Goal: Information Seeking & Learning: Learn about a topic

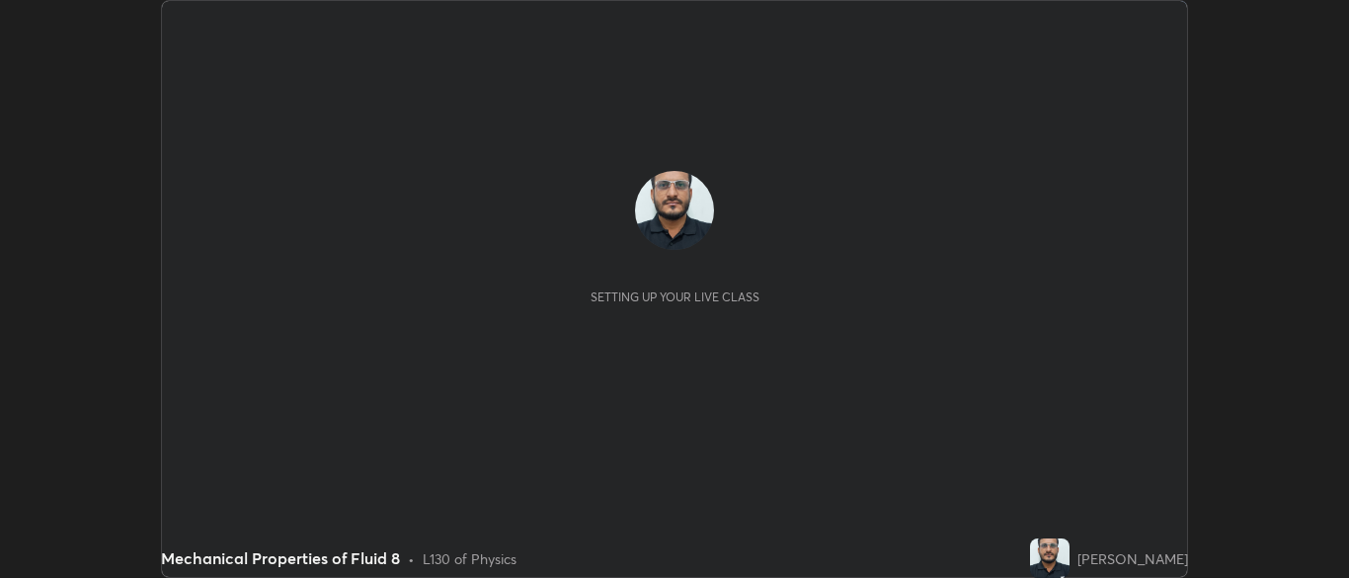
scroll to position [578, 1348]
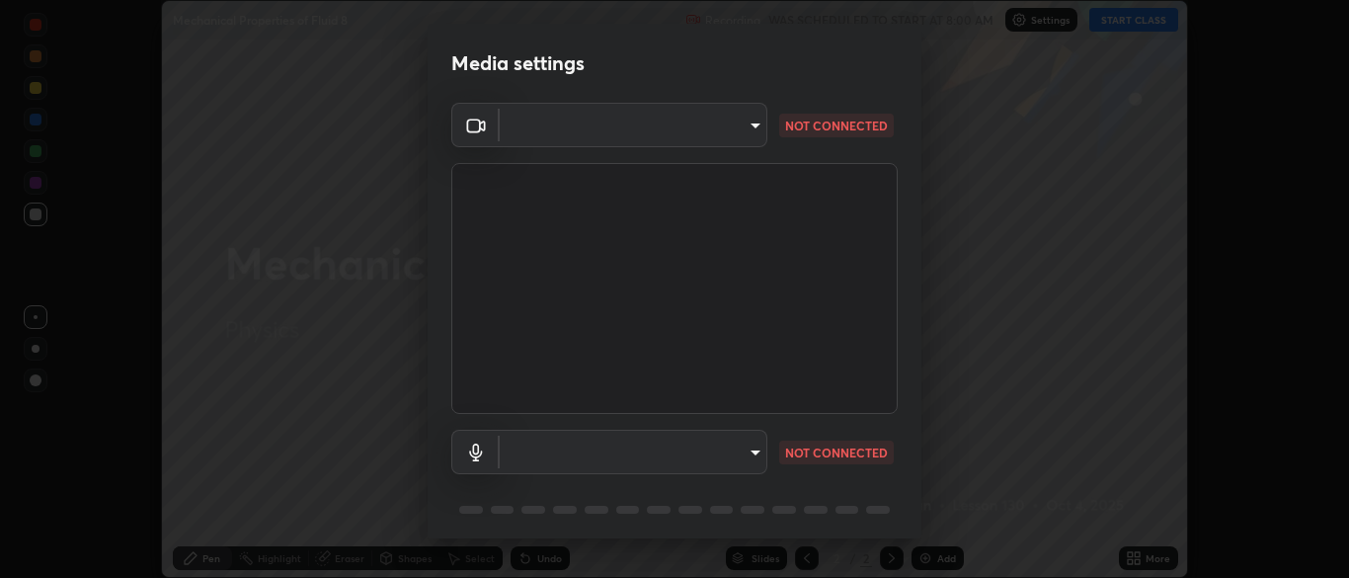
type input "34e31713075c762eaf549acf7f79ea8c82e7b285c8b1d47eb74ddb9ef0427e79"
type input "a51cd70dd5b072eb16381c70b122b1b6146e2395c754708df2d878bacbfa8082"
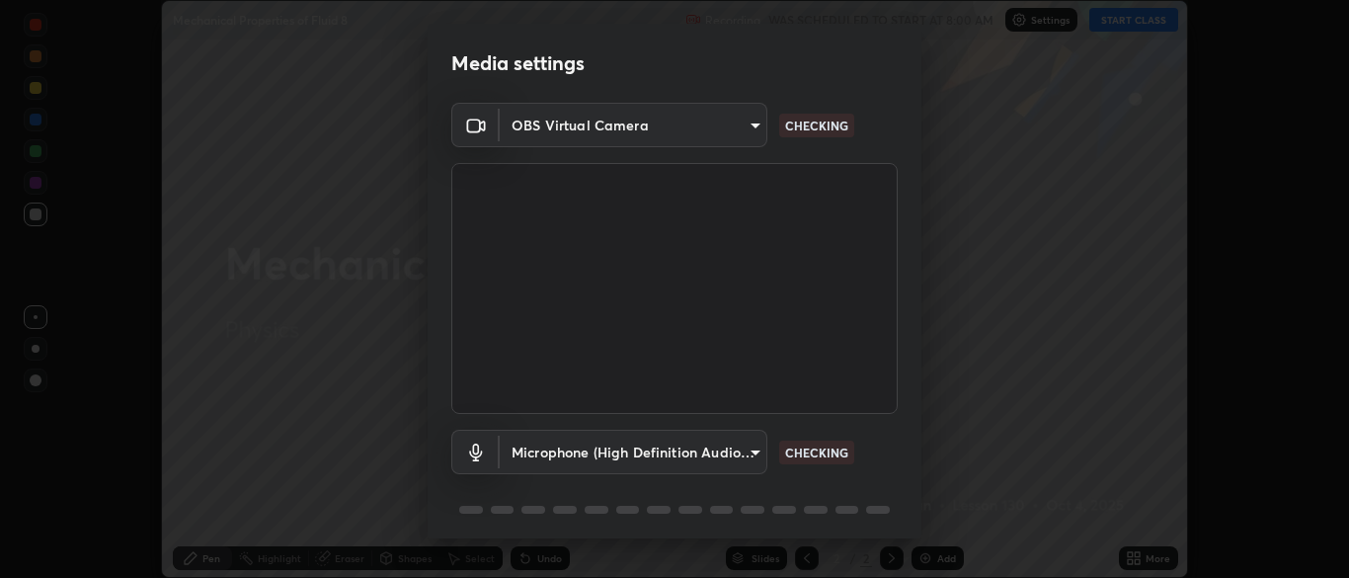
scroll to position [70, 0]
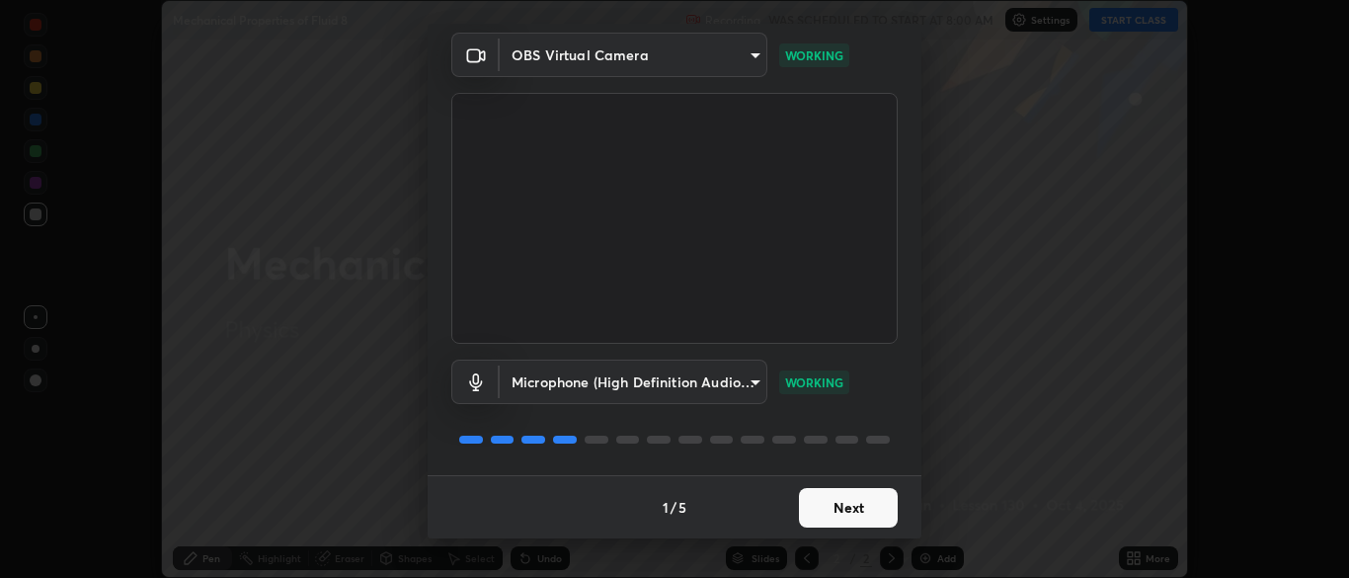
click at [844, 521] on button "Next" at bounding box center [848, 507] width 99 height 39
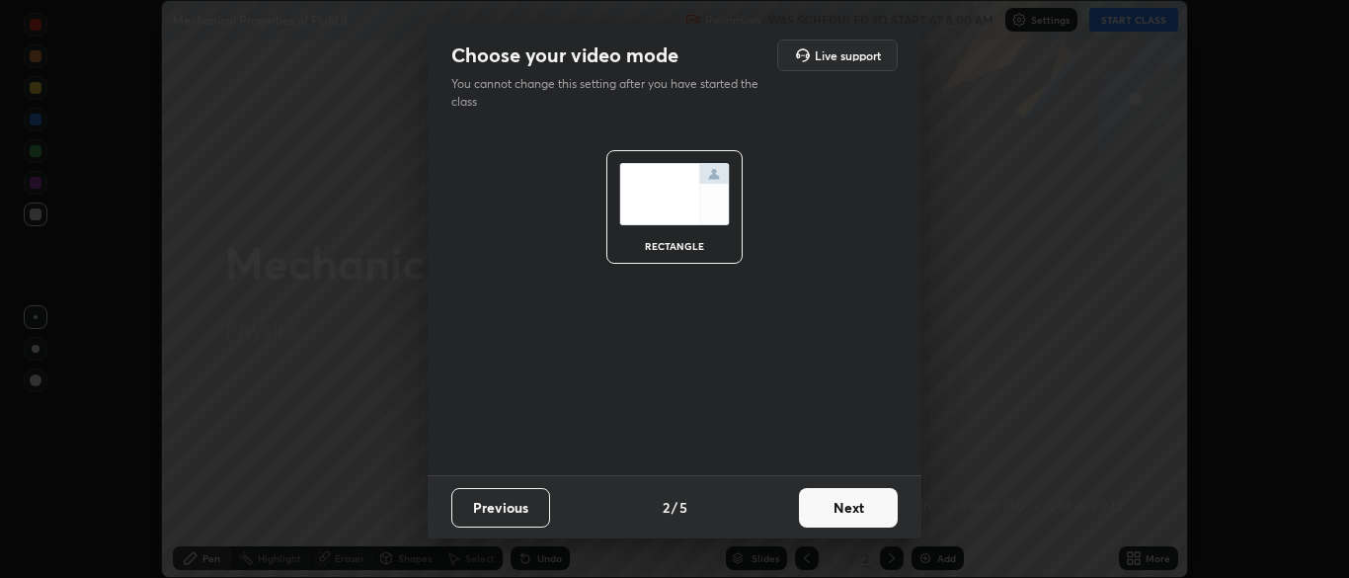
scroll to position [0, 0]
click at [829, 515] on button "Next" at bounding box center [848, 507] width 99 height 39
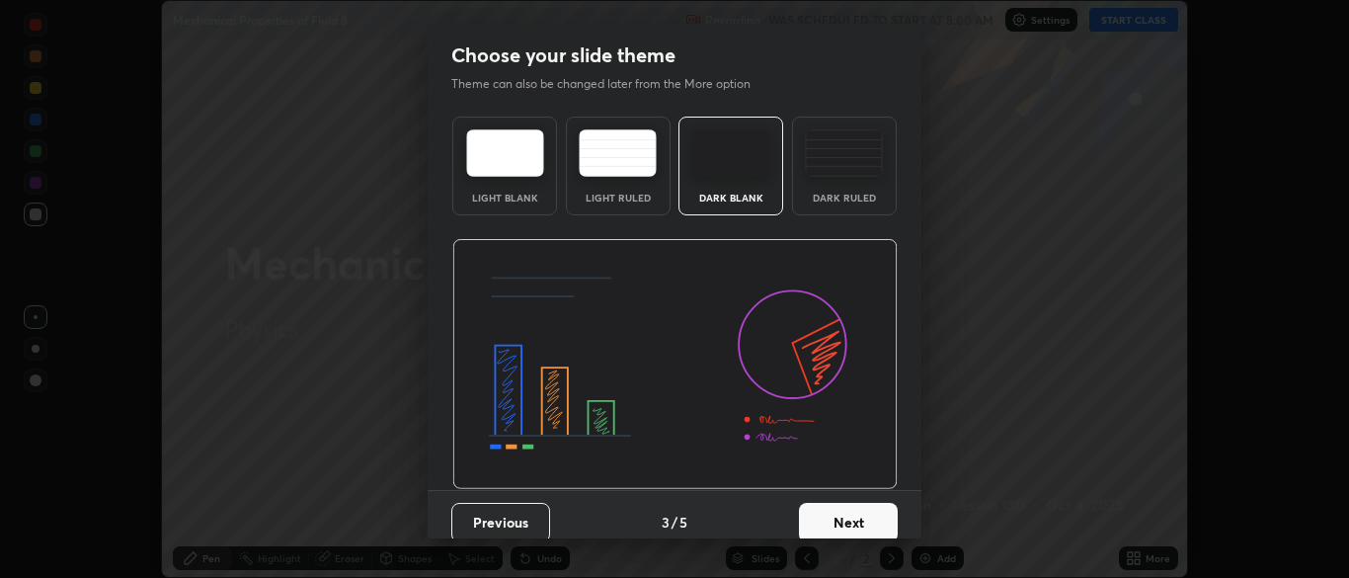
click at [826, 512] on button "Next" at bounding box center [848, 522] width 99 height 39
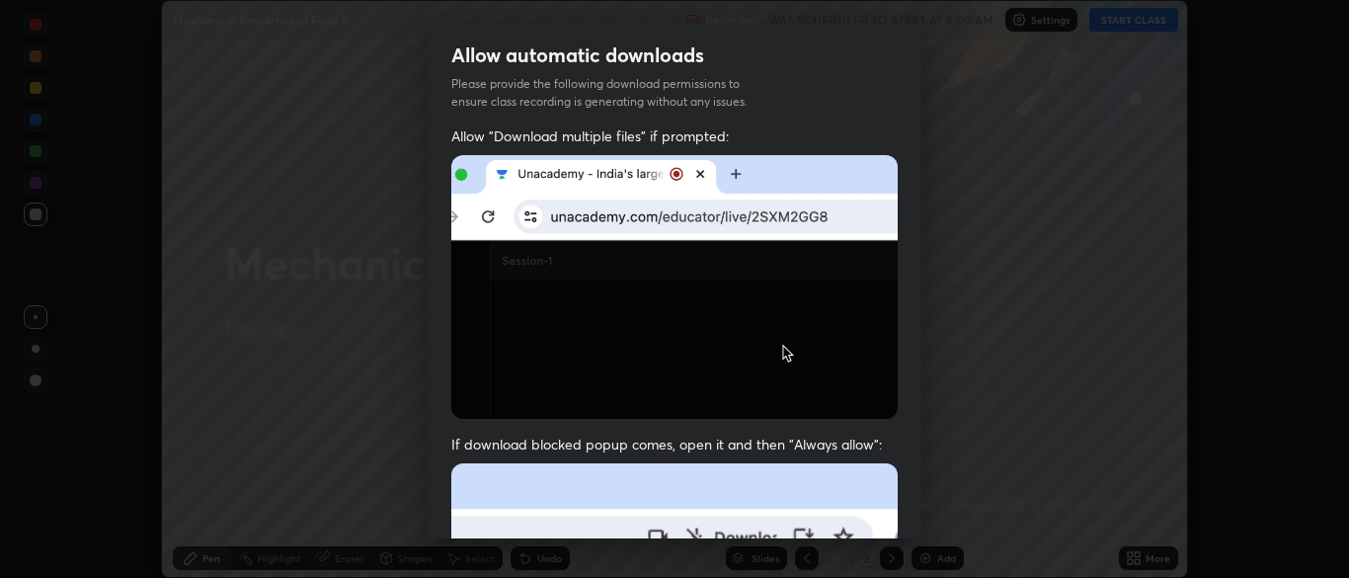
click at [828, 508] on div "Allow "Download multiple files" if prompted: If download blocked popup comes, o…" at bounding box center [674, 541] width 494 height 831
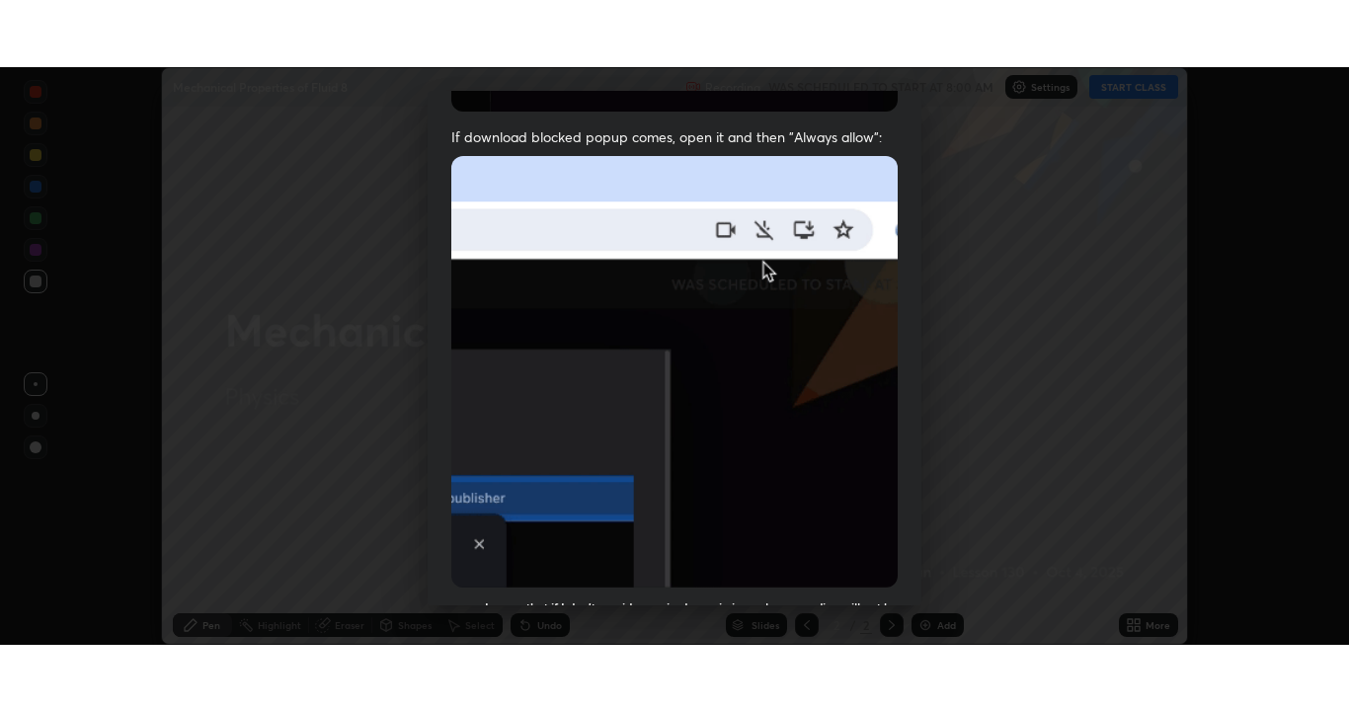
scroll to position [473, 0]
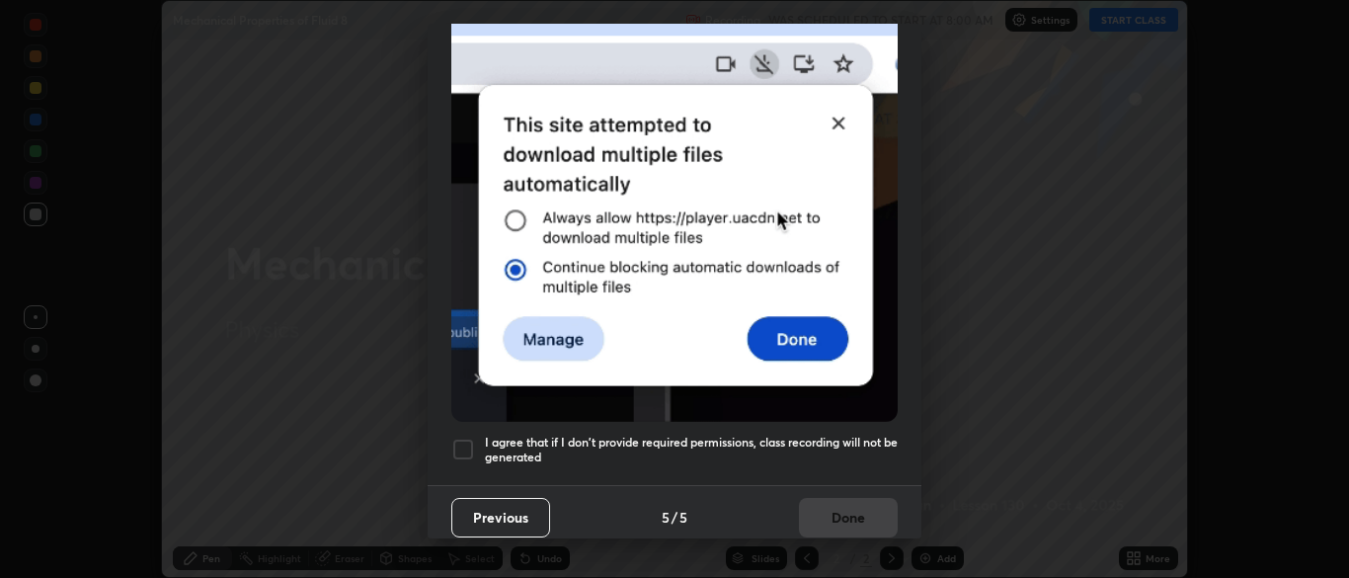
click at [457, 439] on div at bounding box center [463, 449] width 24 height 24
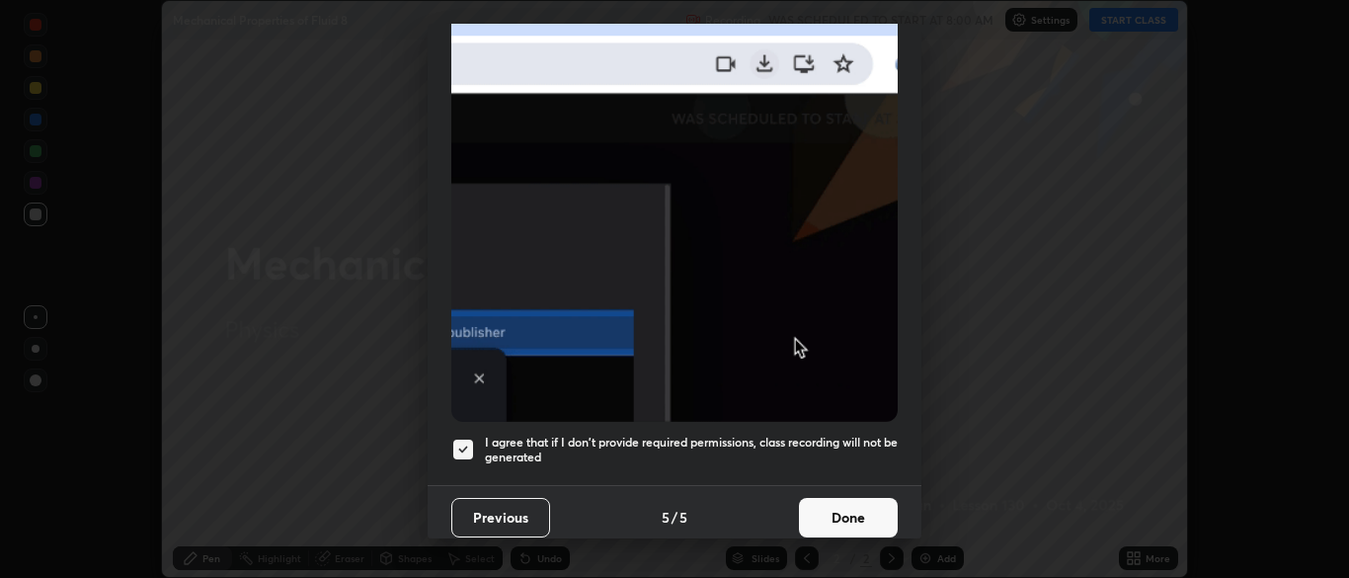
click at [825, 516] on button "Done" at bounding box center [848, 517] width 99 height 39
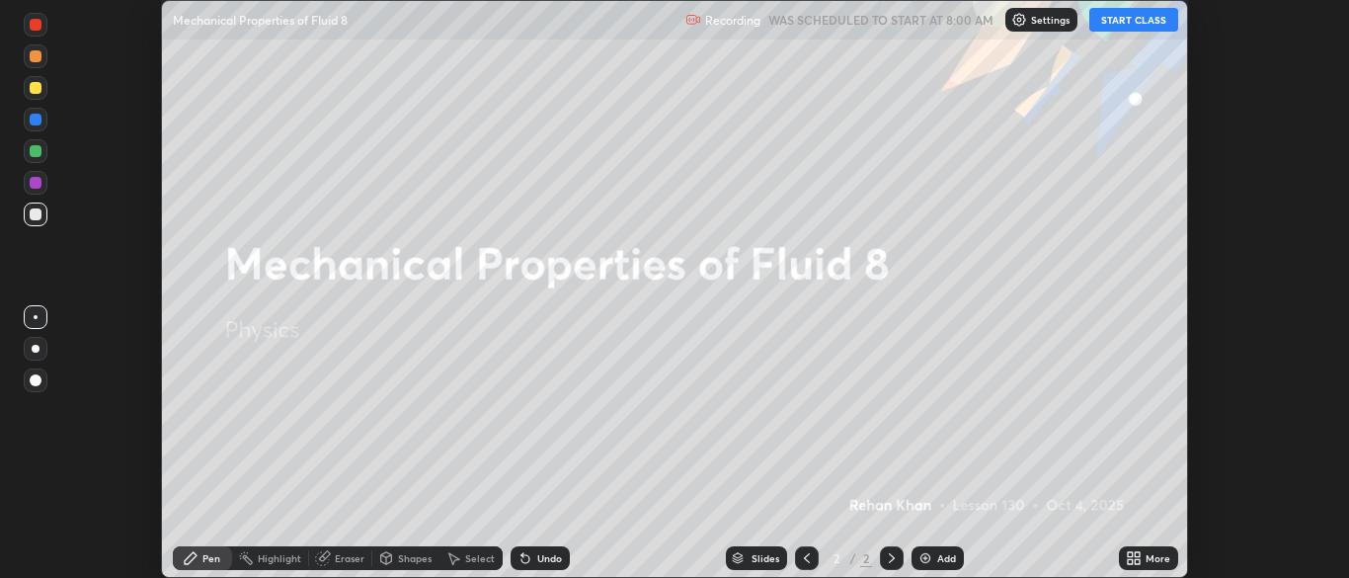
click at [1147, 25] on button "START CLASS" at bounding box center [1133, 20] width 89 height 24
click at [1135, 556] on icon at bounding box center [1136, 554] width 5 height 5
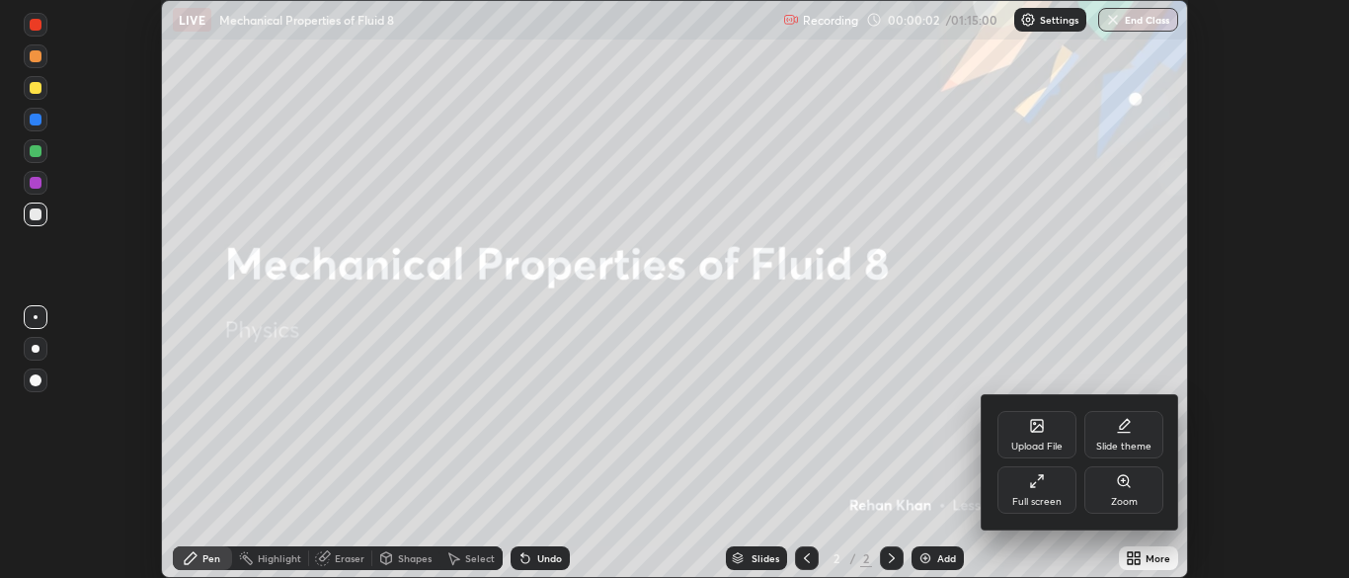
click at [1045, 498] on div "Full screen" at bounding box center [1036, 502] width 49 height 10
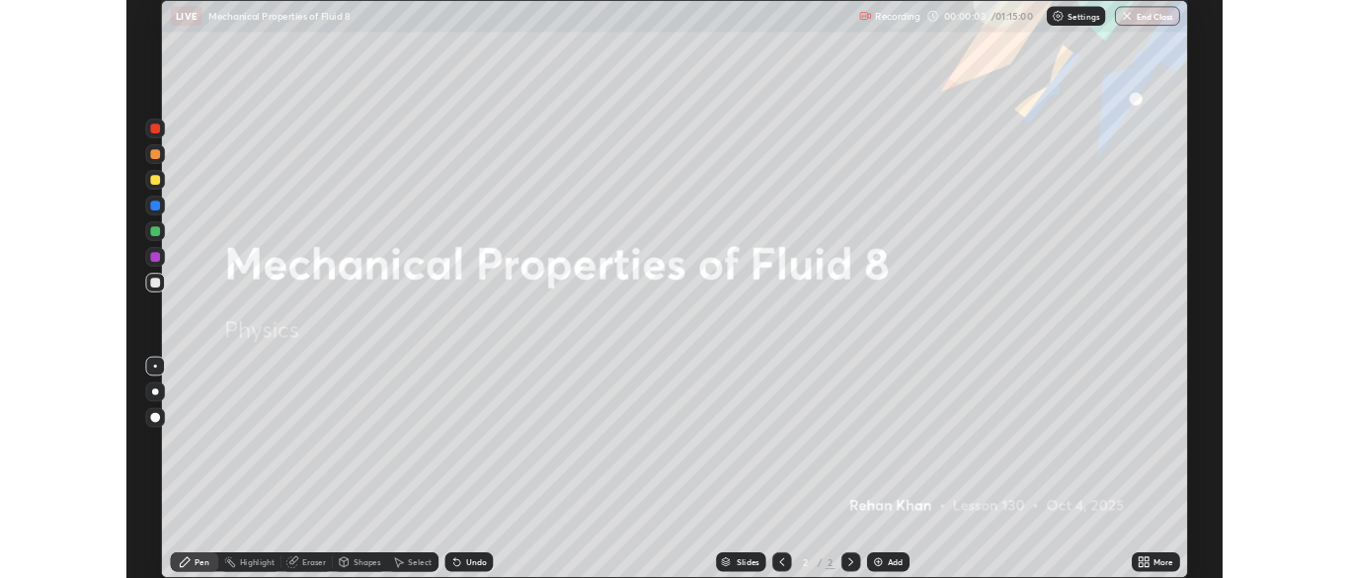
scroll to position [711, 1349]
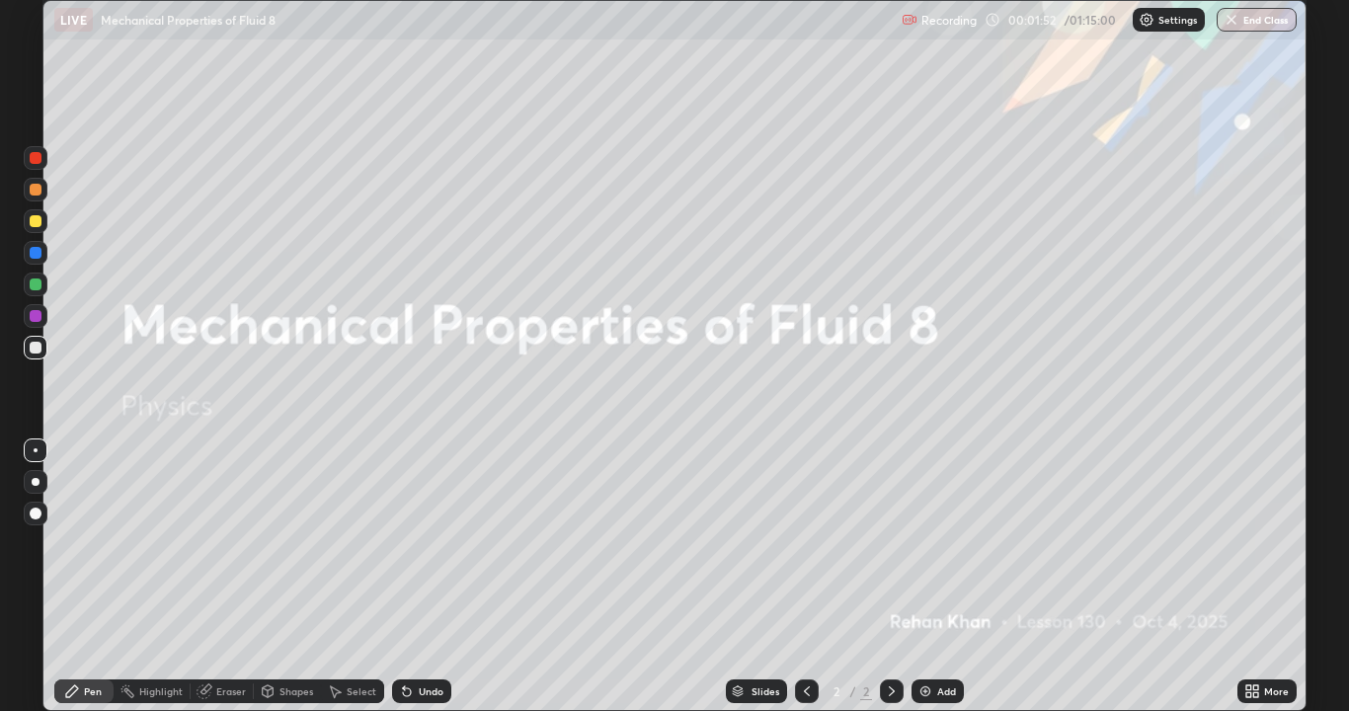
click at [939, 577] on div "Add" at bounding box center [937, 691] width 52 height 24
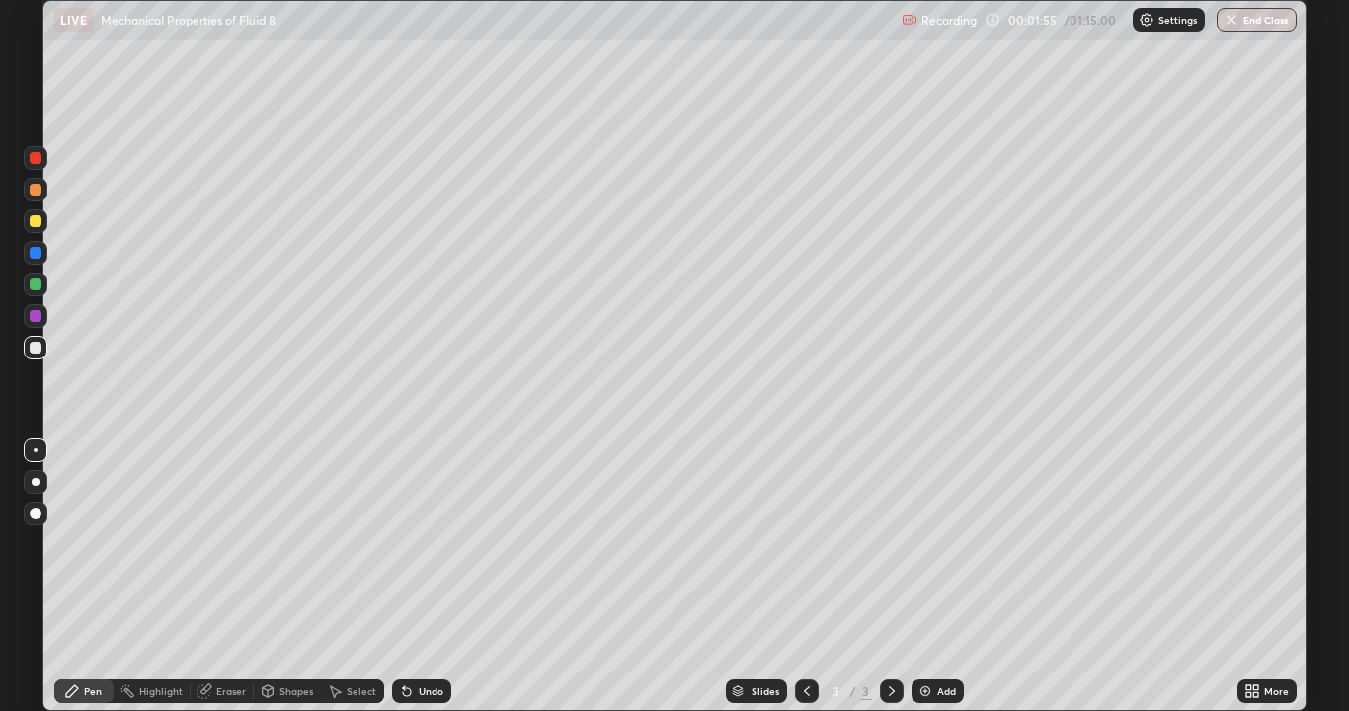
click at [36, 481] on div at bounding box center [36, 482] width 8 height 8
click at [35, 347] on div at bounding box center [36, 348] width 12 height 12
click at [410, 577] on icon at bounding box center [407, 691] width 16 height 16
click at [411, 577] on icon at bounding box center [407, 691] width 16 height 16
click at [408, 577] on icon at bounding box center [407, 691] width 16 height 16
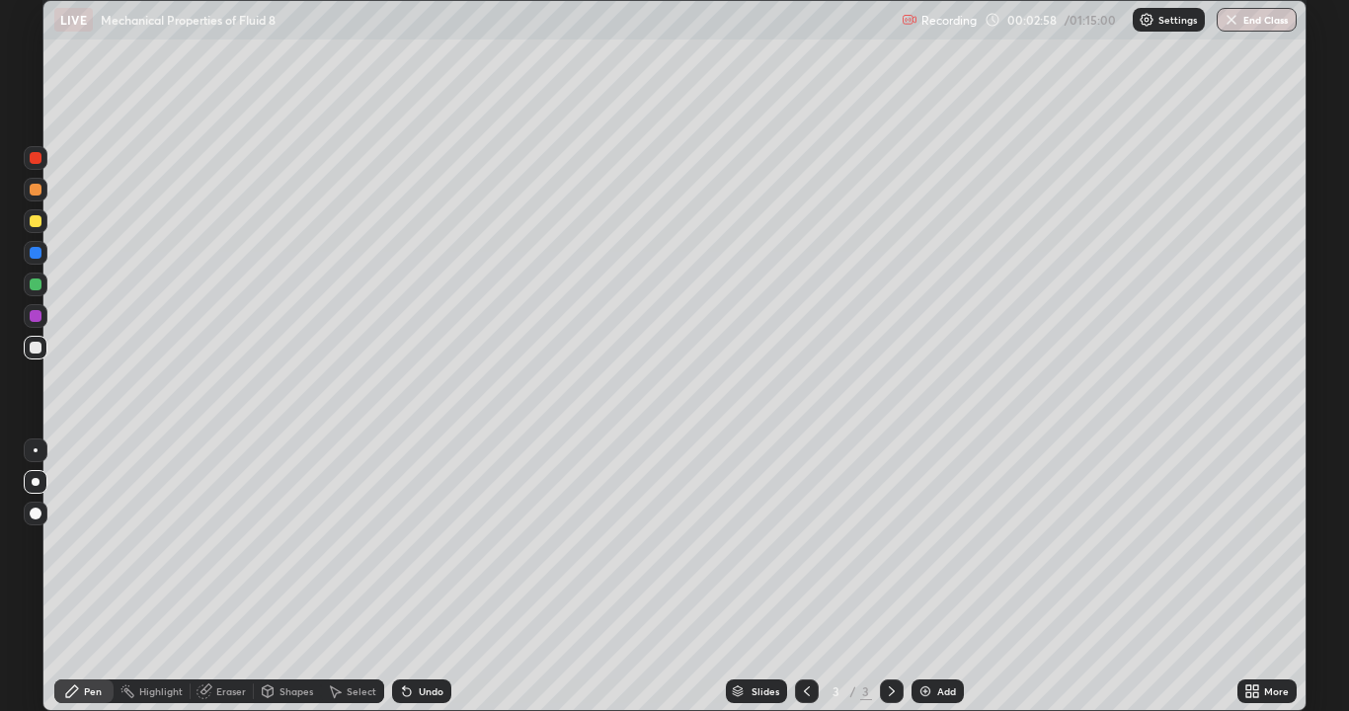
click at [37, 224] on div at bounding box center [36, 221] width 12 height 12
click at [39, 348] on div at bounding box center [36, 348] width 12 height 12
click at [38, 351] on div at bounding box center [36, 348] width 12 height 12
click at [34, 221] on div at bounding box center [36, 221] width 12 height 12
click at [31, 192] on div at bounding box center [36, 190] width 12 height 12
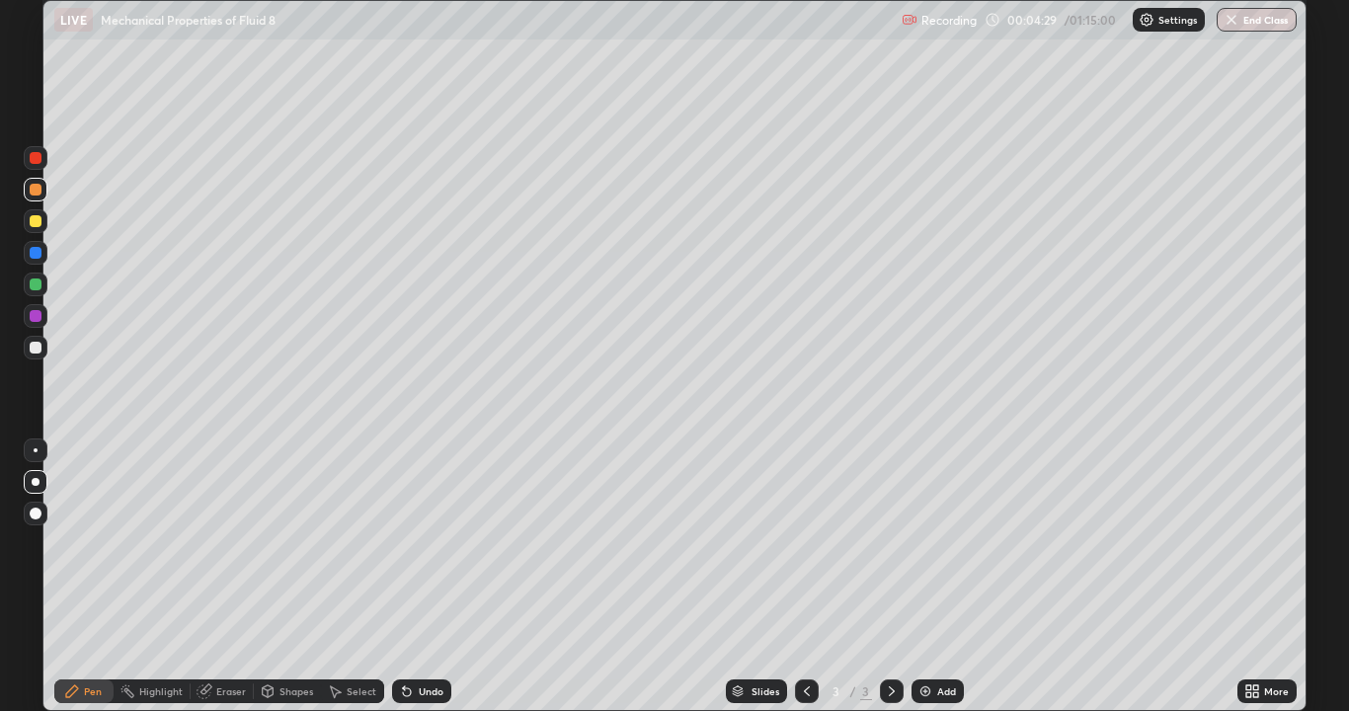
click at [33, 281] on div at bounding box center [36, 284] width 12 height 12
click at [426, 577] on div "Undo" at bounding box center [431, 691] width 25 height 10
click at [37, 251] on div at bounding box center [36, 253] width 12 height 12
click at [37, 348] on div at bounding box center [36, 348] width 12 height 12
click at [42, 225] on div at bounding box center [36, 221] width 24 height 24
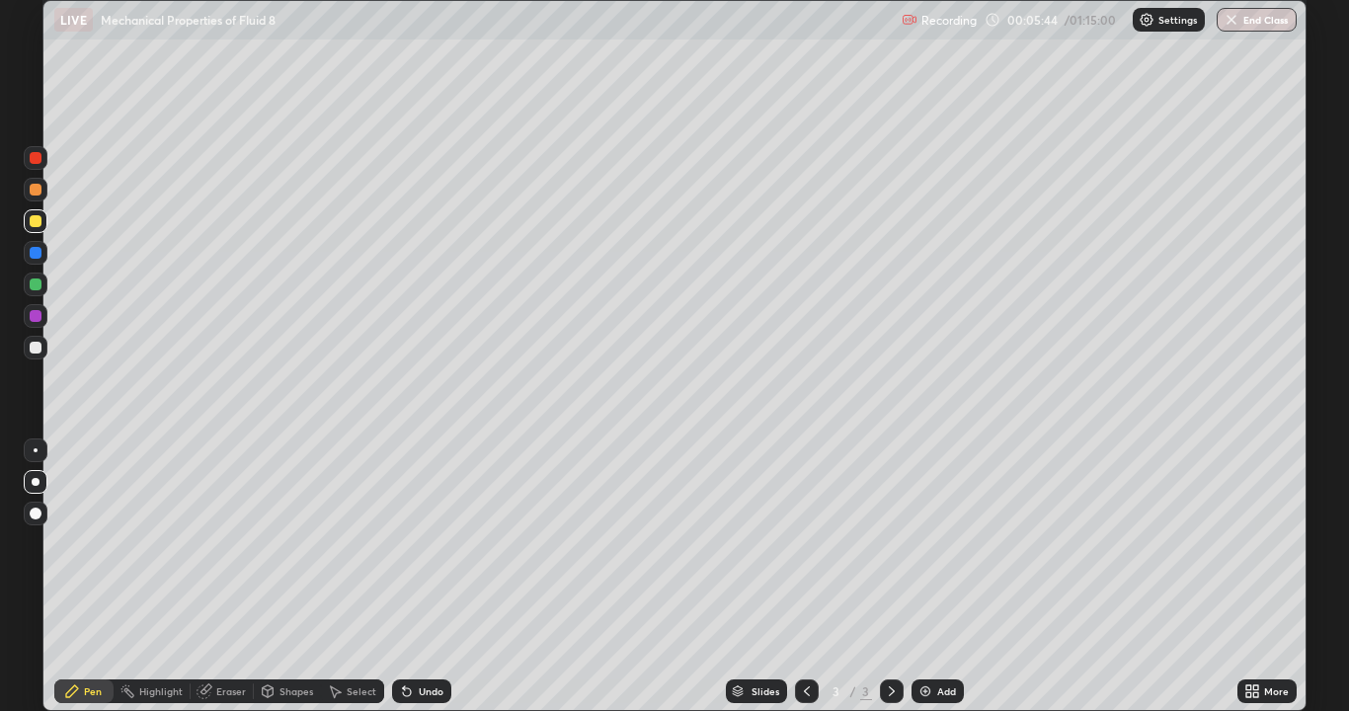
click at [45, 287] on div at bounding box center [36, 284] width 24 height 24
click at [422, 577] on div "Undo" at bounding box center [421, 691] width 59 height 24
click at [30, 224] on div at bounding box center [36, 221] width 12 height 12
click at [44, 350] on div at bounding box center [36, 348] width 24 height 24
click at [945, 577] on div "Add" at bounding box center [946, 691] width 19 height 10
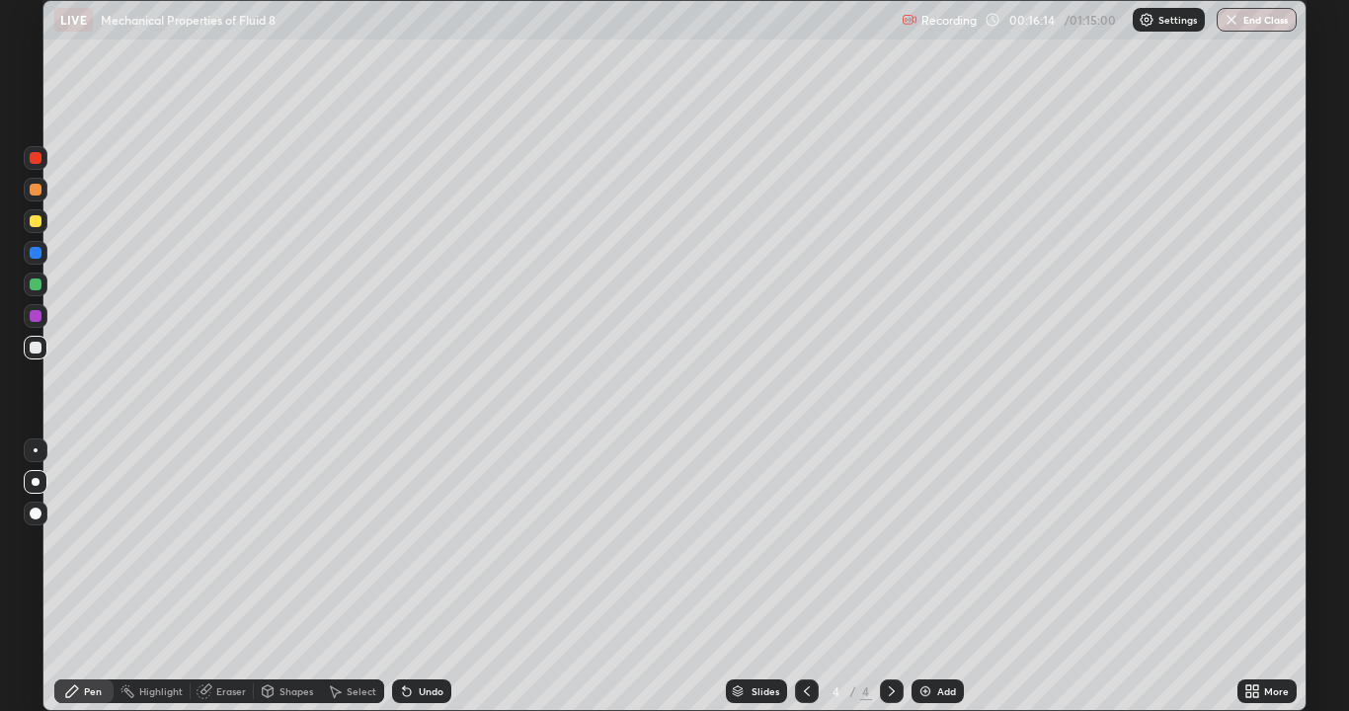
click at [37, 350] on div at bounding box center [36, 348] width 12 height 12
click at [936, 577] on div "Add" at bounding box center [937, 691] width 52 height 24
click at [25, 353] on div at bounding box center [36, 348] width 24 height 24
click at [32, 218] on div at bounding box center [36, 221] width 12 height 12
click at [32, 347] on div at bounding box center [36, 348] width 12 height 12
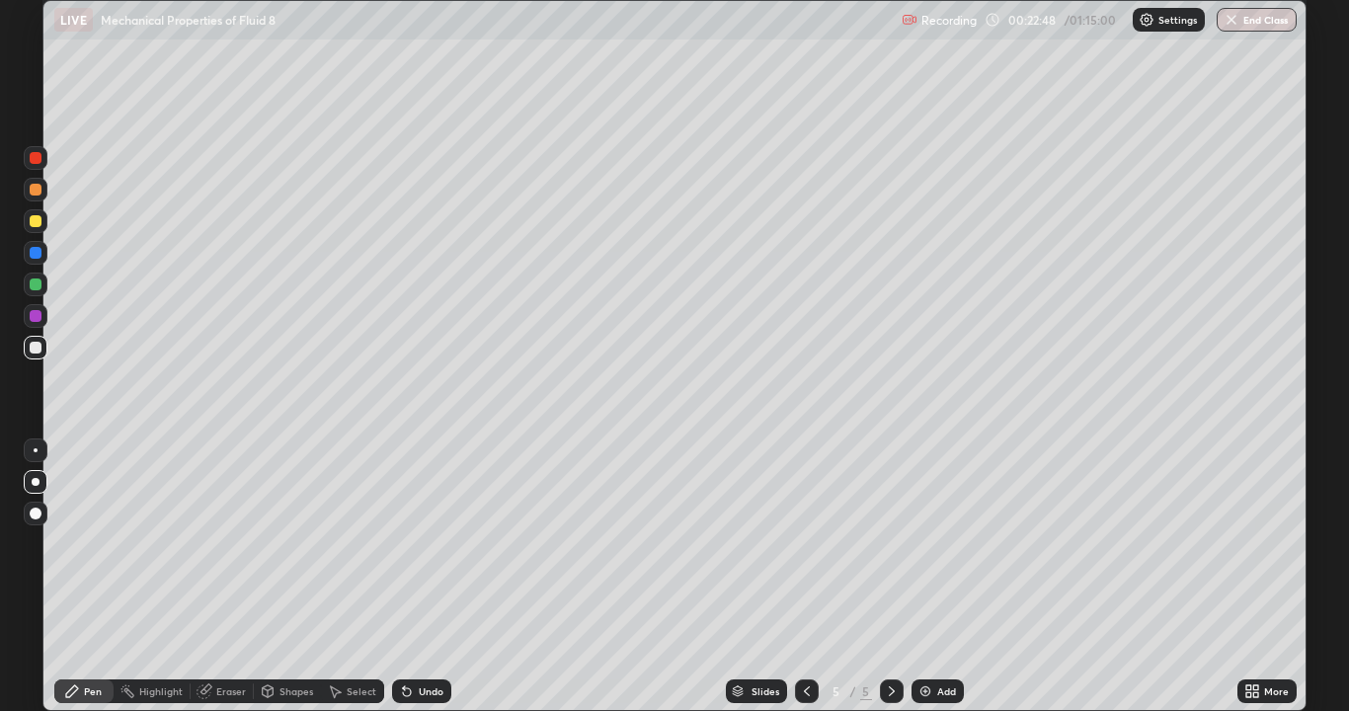
click at [38, 286] on div at bounding box center [36, 284] width 12 height 12
click at [32, 347] on div at bounding box center [36, 348] width 12 height 12
click at [36, 450] on div at bounding box center [36, 450] width 4 height 4
click at [37, 223] on div at bounding box center [36, 221] width 12 height 12
click at [31, 349] on div at bounding box center [36, 348] width 12 height 12
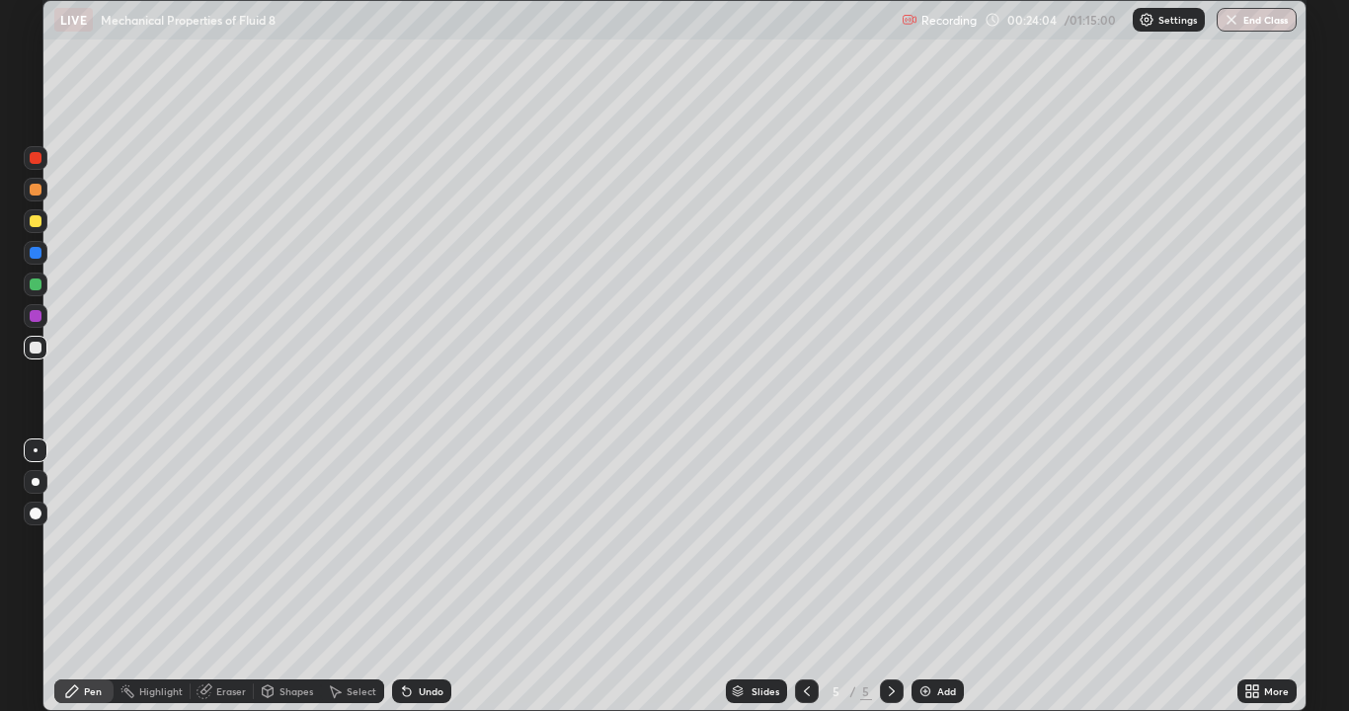
click at [36, 226] on div at bounding box center [36, 221] width 12 height 12
click at [37, 286] on div at bounding box center [36, 284] width 12 height 12
click at [34, 223] on div at bounding box center [36, 221] width 12 height 12
click at [36, 191] on div at bounding box center [36, 190] width 12 height 12
click at [34, 348] on div at bounding box center [36, 348] width 12 height 12
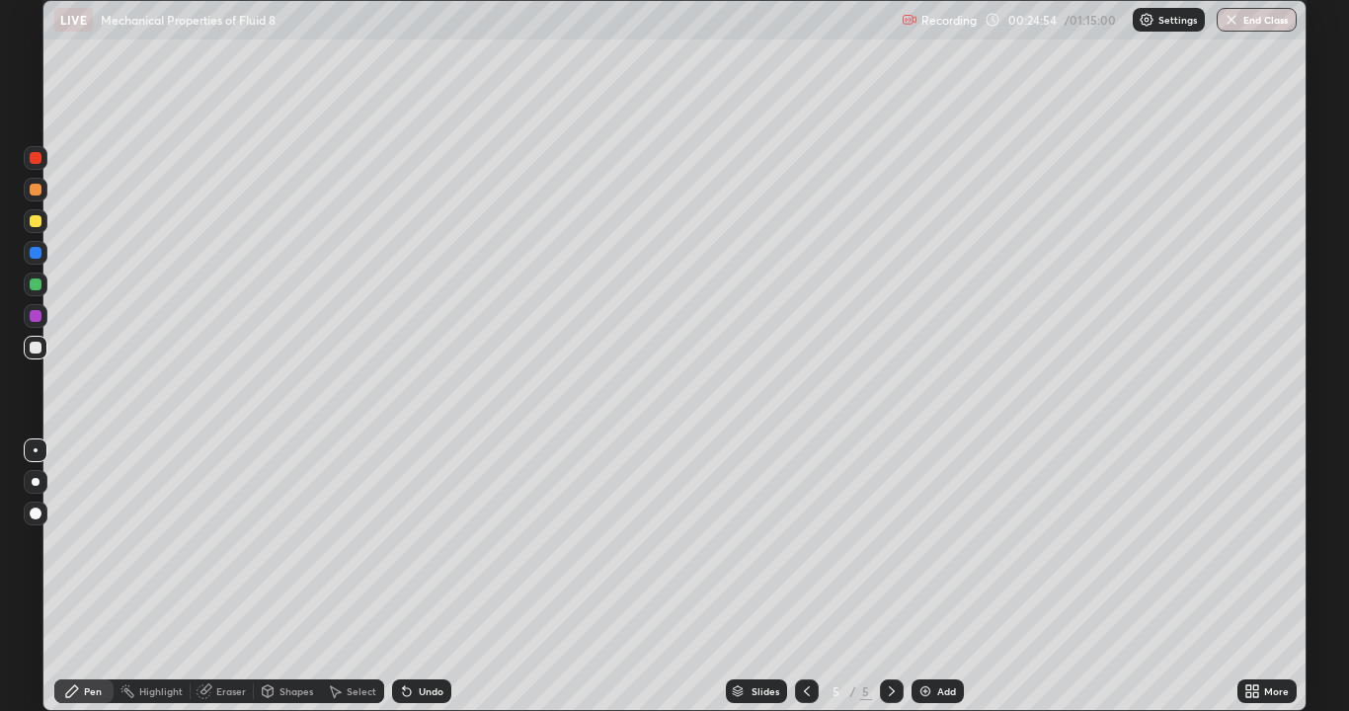
click at [33, 254] on div at bounding box center [36, 253] width 12 height 12
click at [225, 577] on div "Eraser" at bounding box center [231, 691] width 30 height 10
click at [82, 577] on div "Pen" at bounding box center [83, 691] width 59 height 24
click at [33, 344] on div at bounding box center [36, 348] width 12 height 12
click at [38, 225] on div at bounding box center [36, 221] width 12 height 12
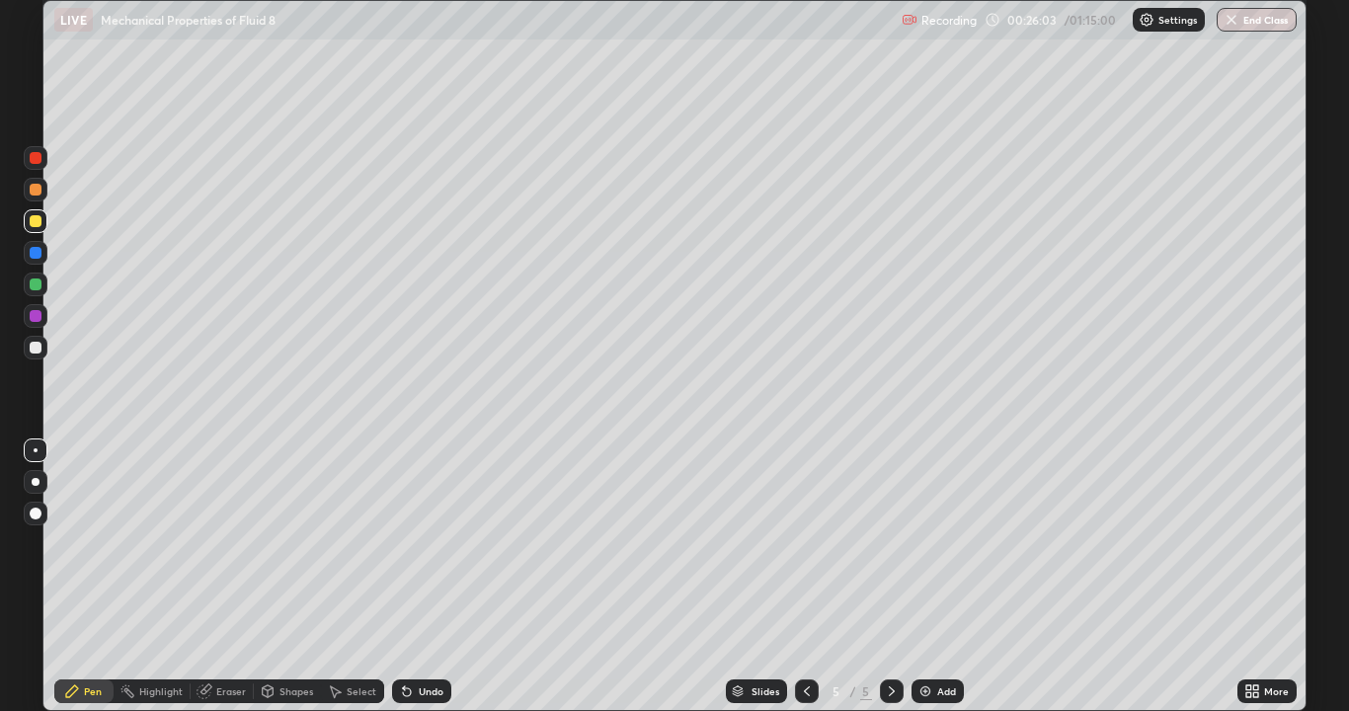
click at [36, 159] on div at bounding box center [36, 158] width 12 height 12
click at [32, 347] on div at bounding box center [36, 348] width 12 height 12
click at [420, 577] on div "Undo" at bounding box center [421, 691] width 59 height 24
click at [419, 577] on div "Undo" at bounding box center [421, 691] width 59 height 24
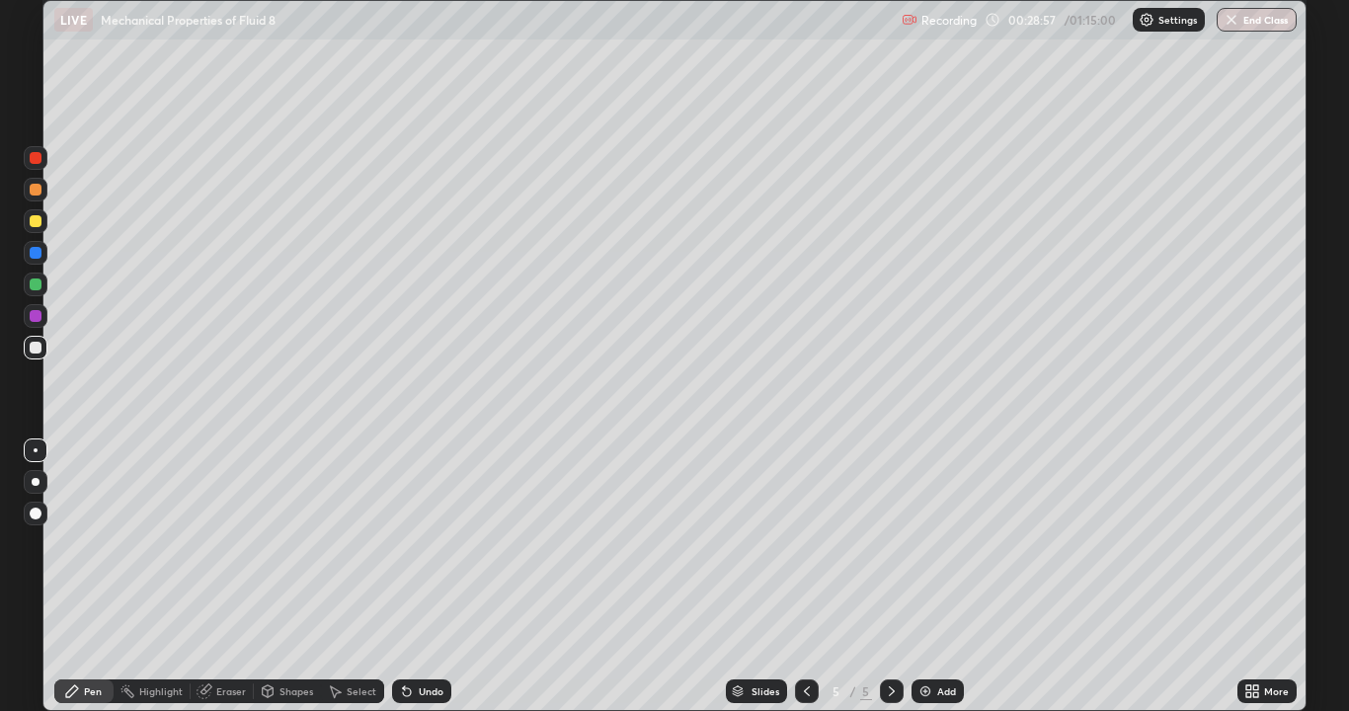
click at [40, 255] on div at bounding box center [36, 253] width 12 height 12
click at [32, 352] on div at bounding box center [36, 348] width 12 height 12
click at [37, 224] on div at bounding box center [36, 221] width 12 height 12
click at [37, 191] on div at bounding box center [36, 190] width 12 height 12
click at [38, 228] on div at bounding box center [36, 221] width 24 height 24
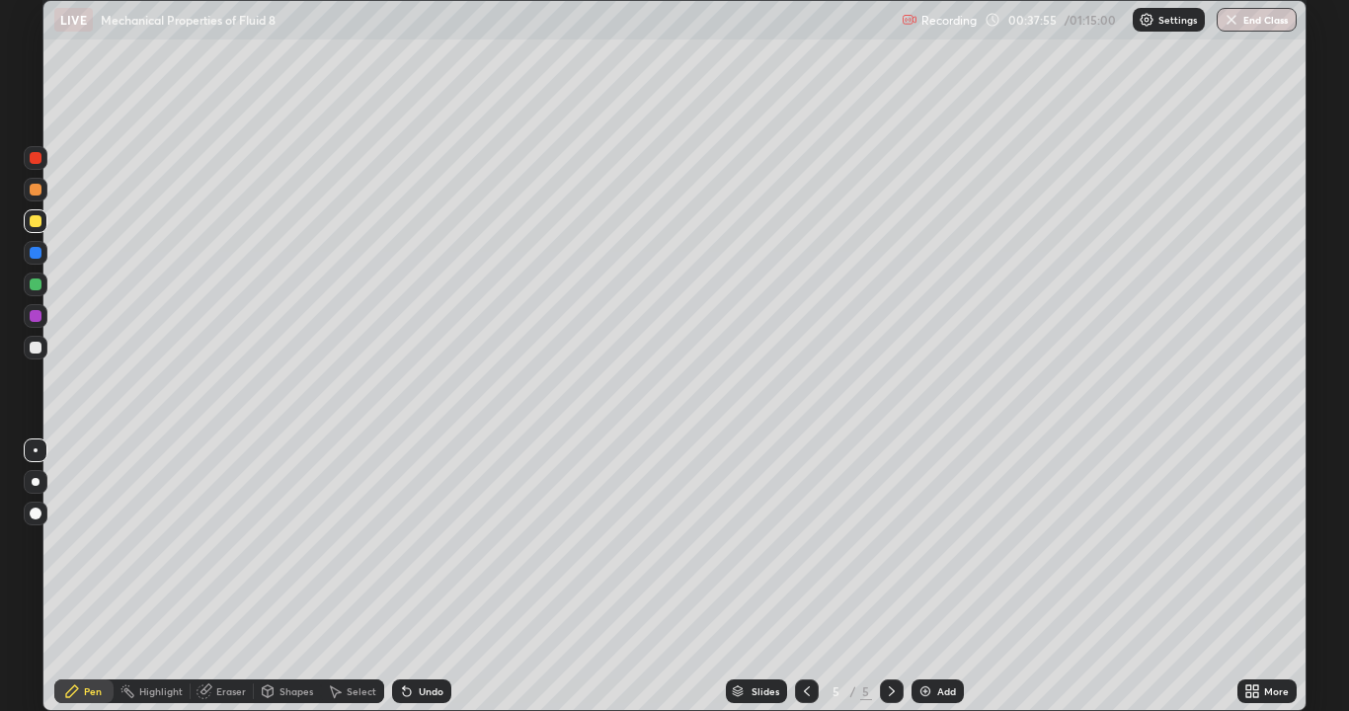
click at [34, 285] on div at bounding box center [36, 284] width 12 height 12
click at [58, 577] on div "Erase all" at bounding box center [35, 355] width 47 height 632
click at [414, 577] on div "Undo" at bounding box center [421, 691] width 59 height 24
click at [349, 577] on div "Select" at bounding box center [352, 691] width 63 height 24
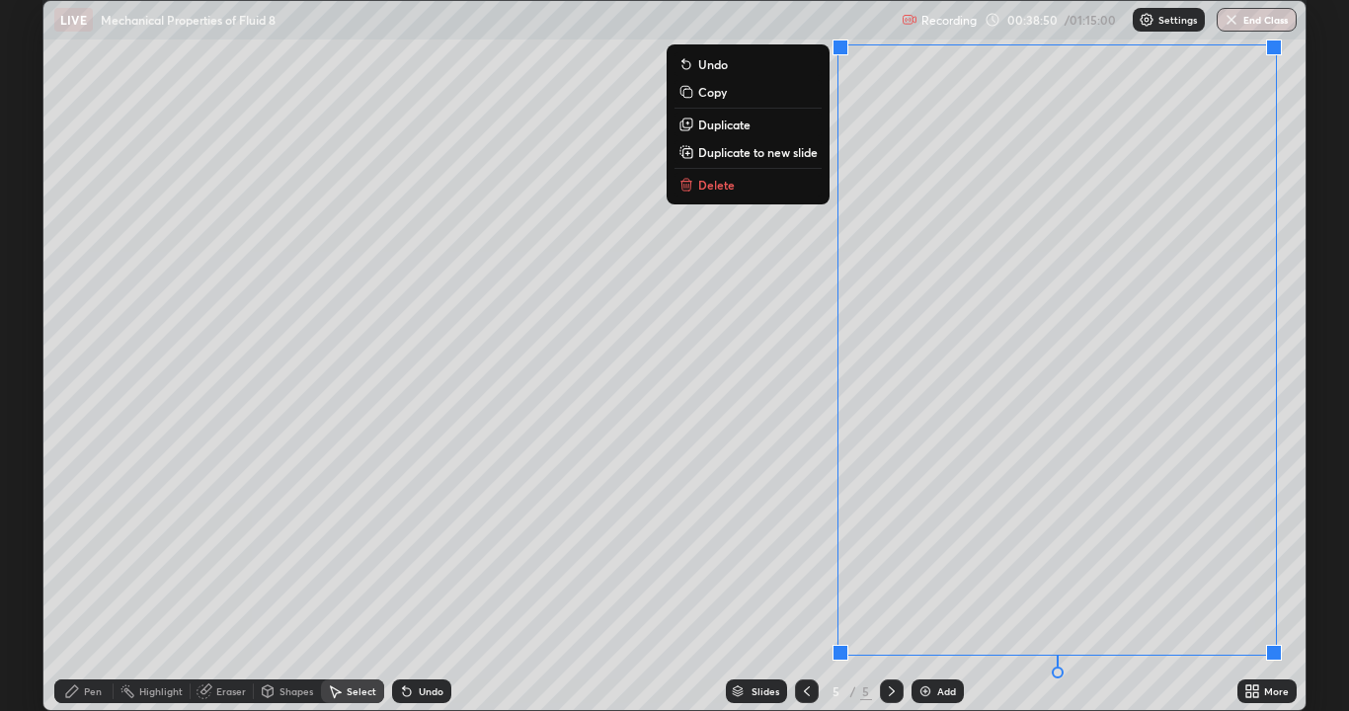
click at [778, 156] on p "Duplicate to new slide" at bounding box center [757, 152] width 119 height 16
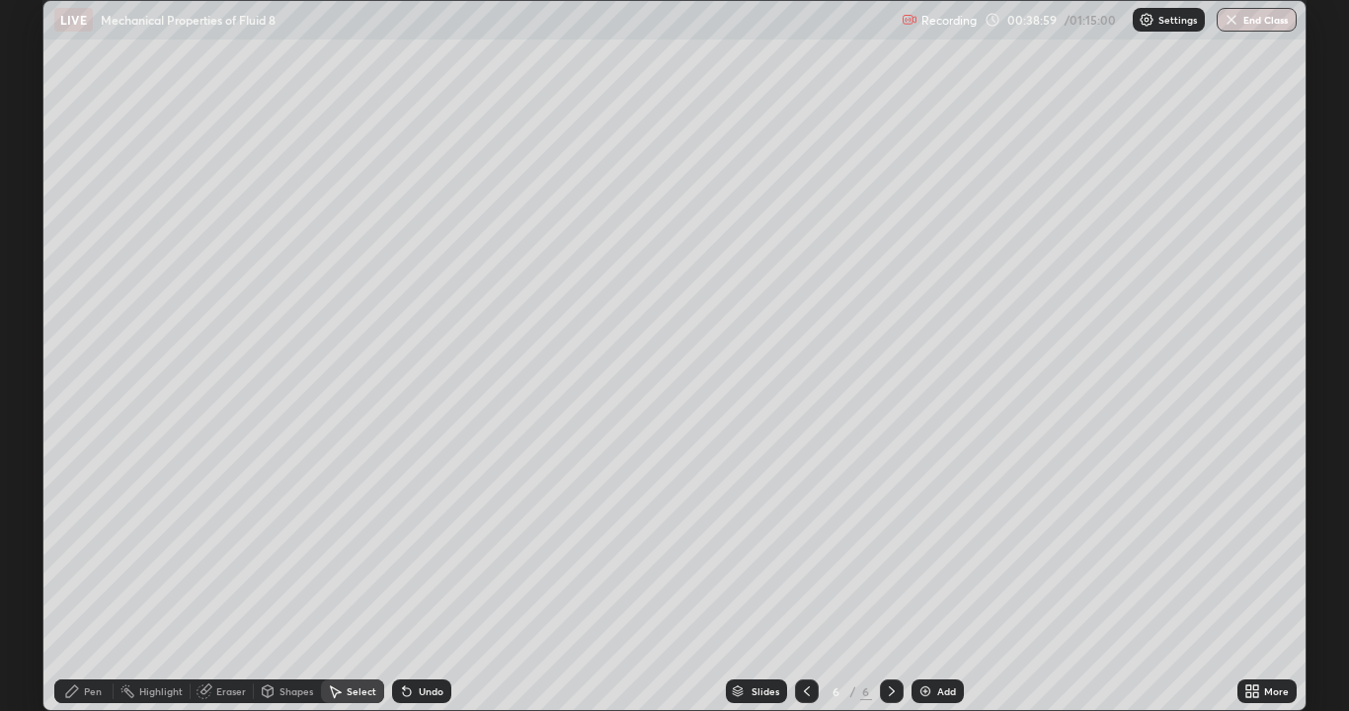
click at [805, 577] on icon at bounding box center [807, 691] width 16 height 16
click at [890, 577] on icon at bounding box center [892, 691] width 16 height 16
click at [76, 577] on icon at bounding box center [72, 691] width 16 height 16
click at [36, 481] on div at bounding box center [36, 482] width 8 height 8
click at [29, 347] on div at bounding box center [36, 348] width 24 height 24
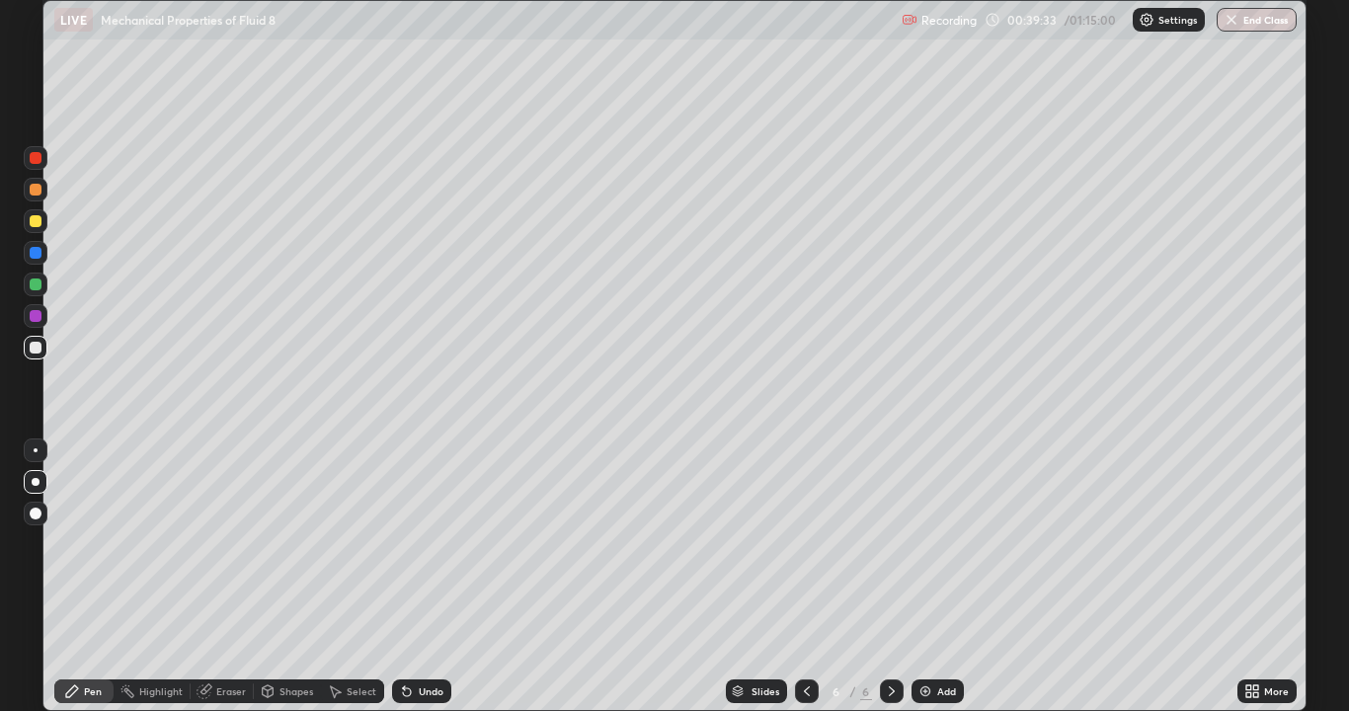
click at [34, 190] on div at bounding box center [36, 190] width 12 height 12
click at [32, 225] on div at bounding box center [36, 221] width 12 height 12
click at [39, 223] on div at bounding box center [36, 221] width 12 height 12
click at [423, 577] on div "Undo" at bounding box center [421, 691] width 59 height 24
click at [32, 347] on div at bounding box center [36, 348] width 12 height 12
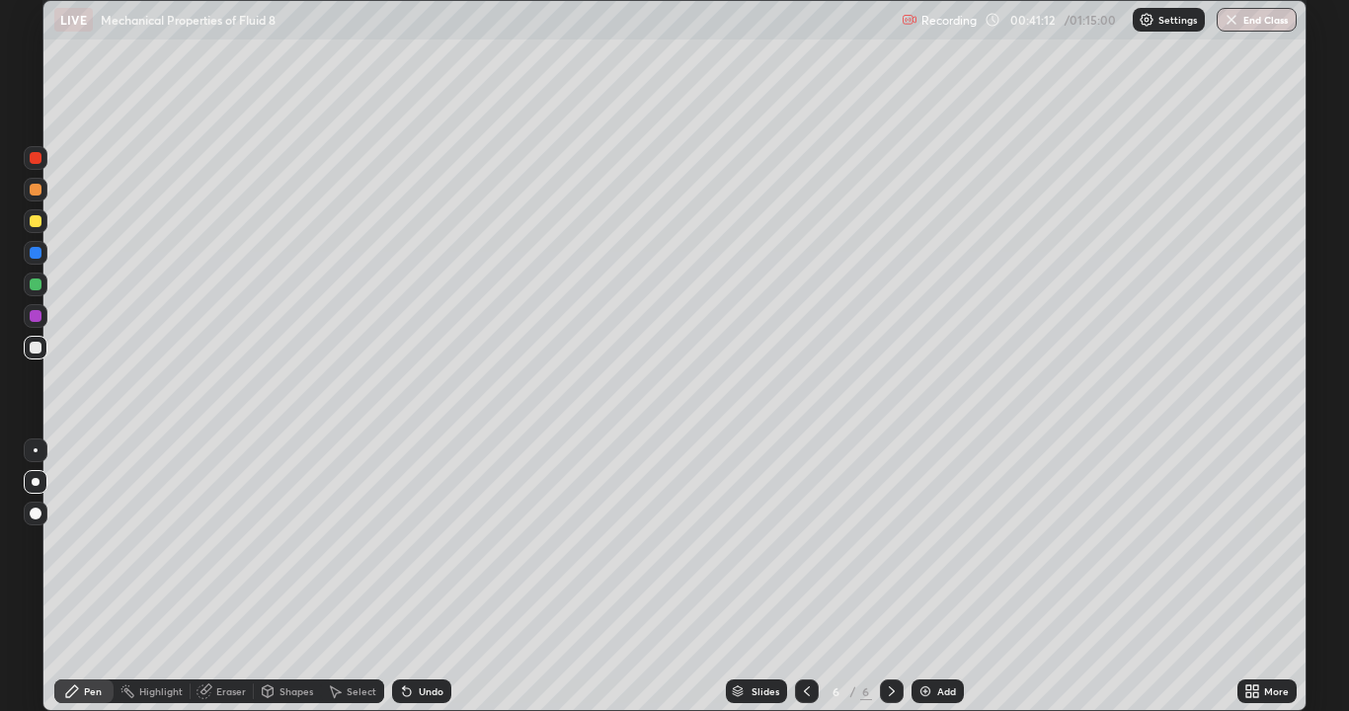
click at [224, 577] on div "Eraser" at bounding box center [231, 691] width 30 height 10
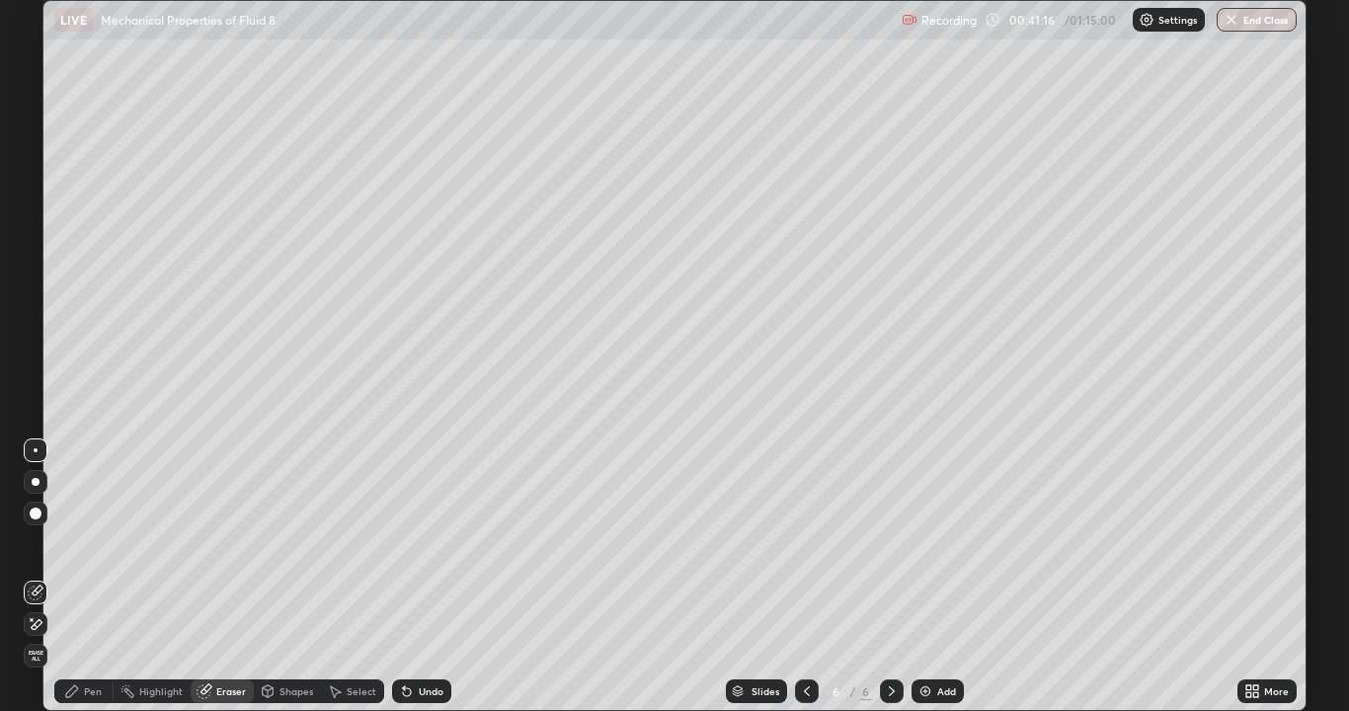
click at [72, 577] on icon at bounding box center [72, 691] width 16 height 16
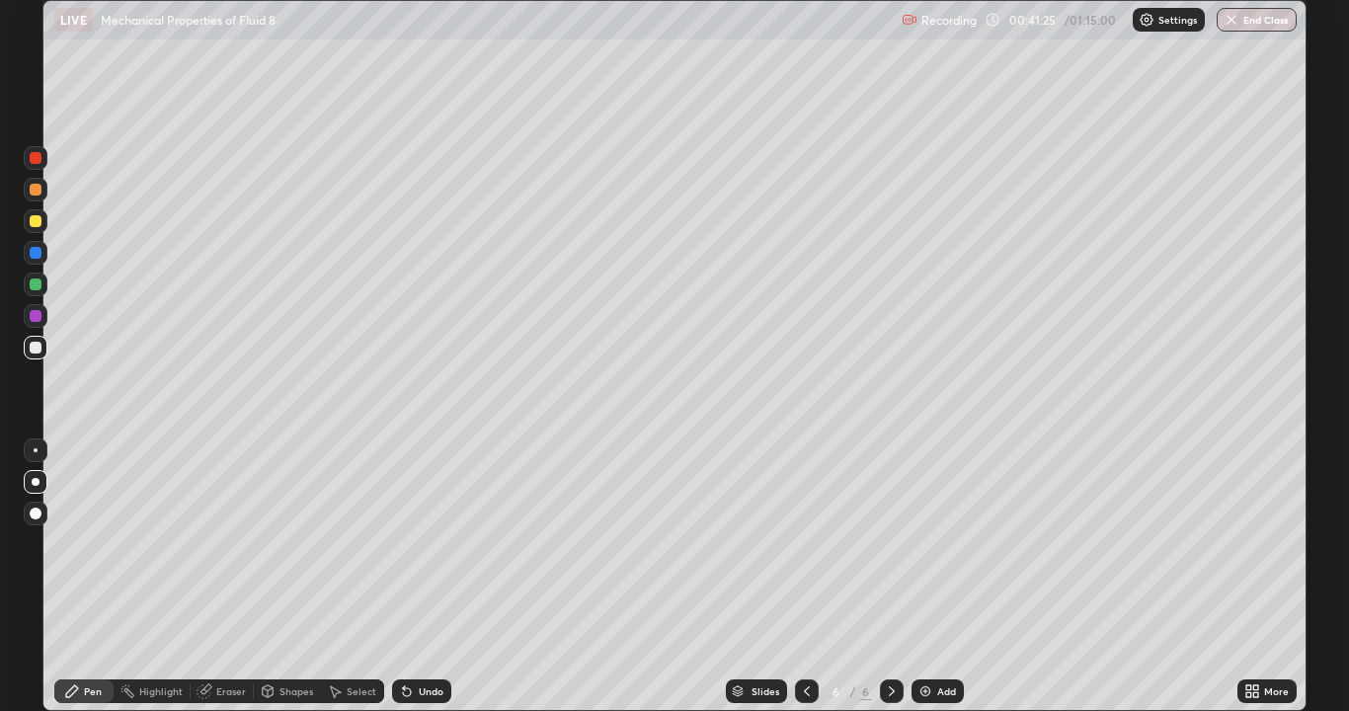
click at [216, 577] on div "Eraser" at bounding box center [231, 691] width 30 height 10
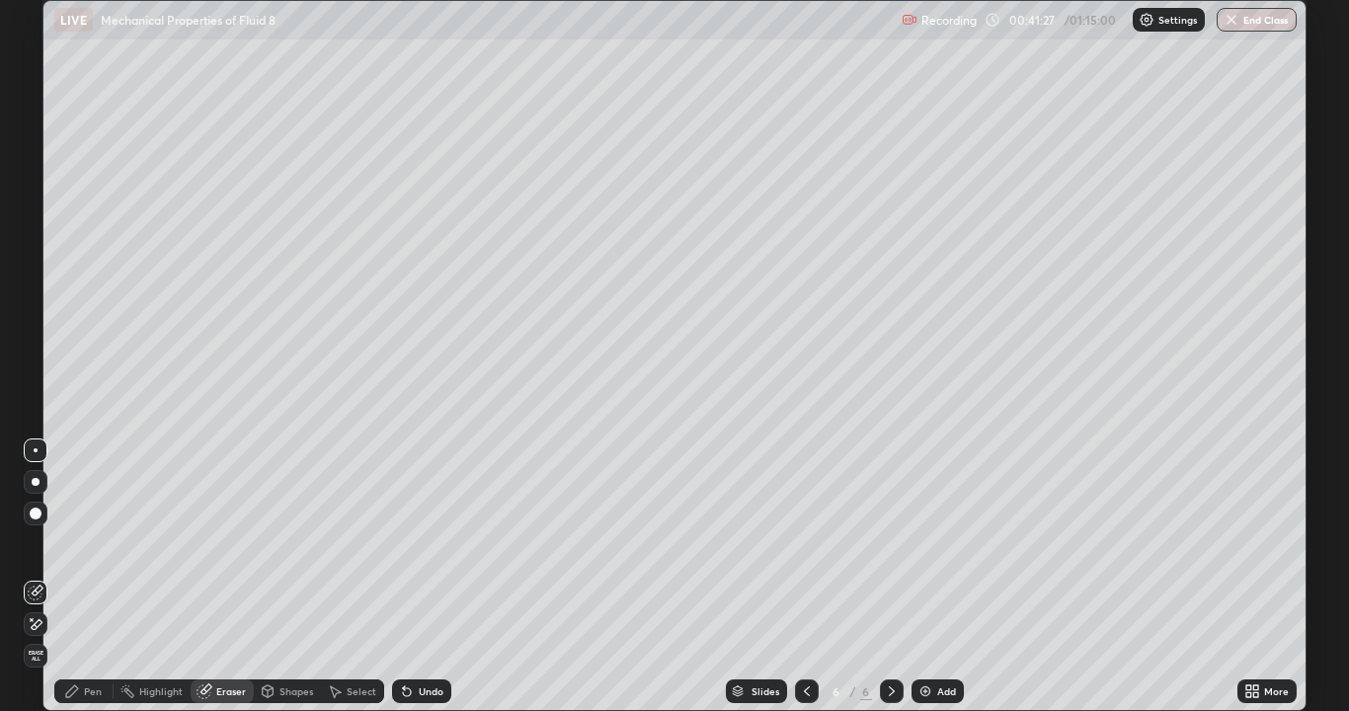
click at [78, 577] on div "Pen" at bounding box center [83, 691] width 59 height 24
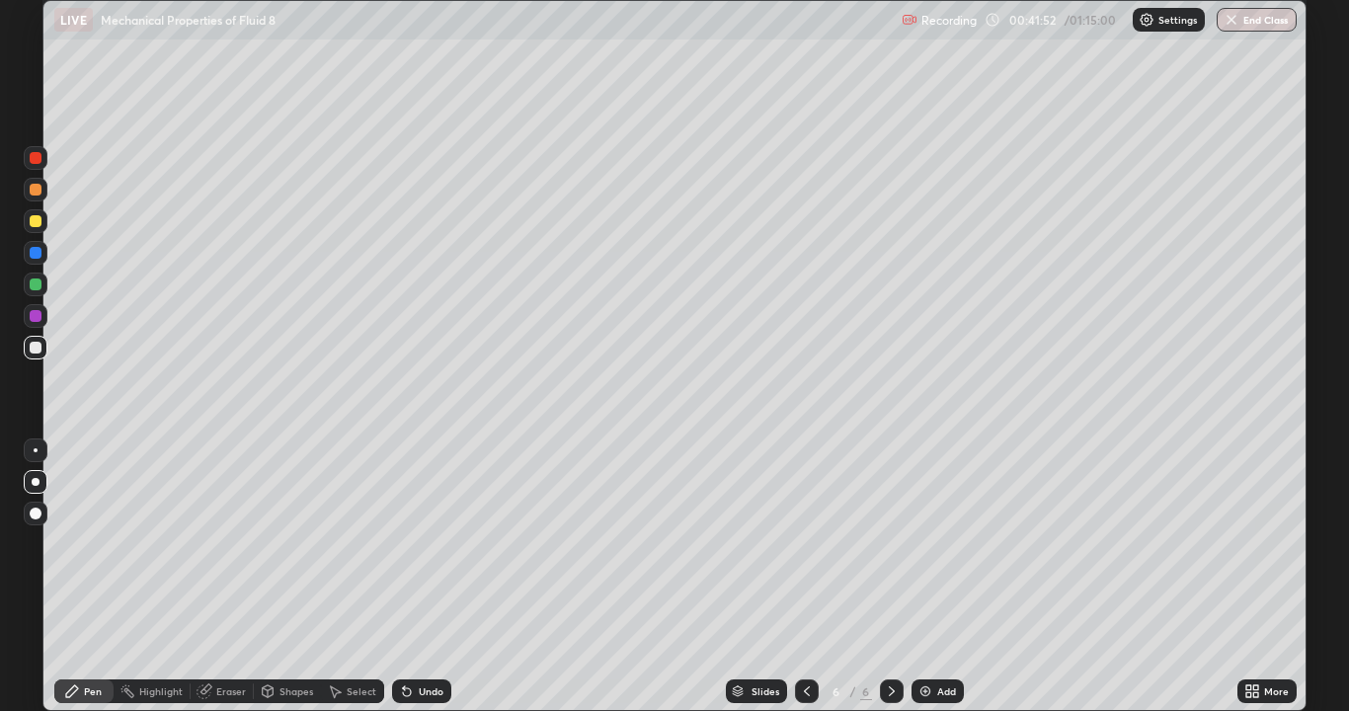
click at [32, 224] on div at bounding box center [36, 221] width 12 height 12
click at [31, 289] on div at bounding box center [36, 284] width 12 height 12
click at [419, 577] on div "Undo" at bounding box center [431, 691] width 25 height 10
click at [413, 577] on div "Undo" at bounding box center [421, 691] width 59 height 24
click at [415, 577] on div "Undo" at bounding box center [421, 691] width 59 height 24
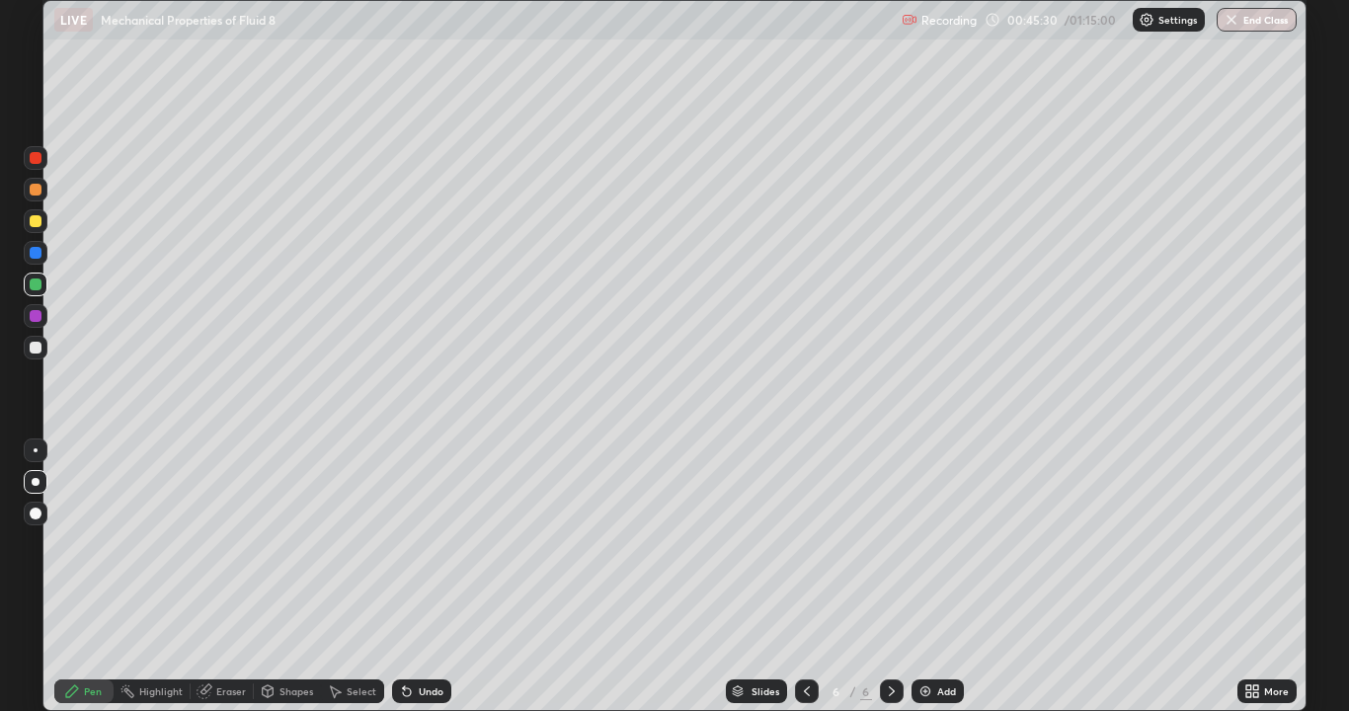
click at [28, 448] on div at bounding box center [36, 450] width 24 height 24
click at [341, 577] on icon at bounding box center [335, 691] width 16 height 16
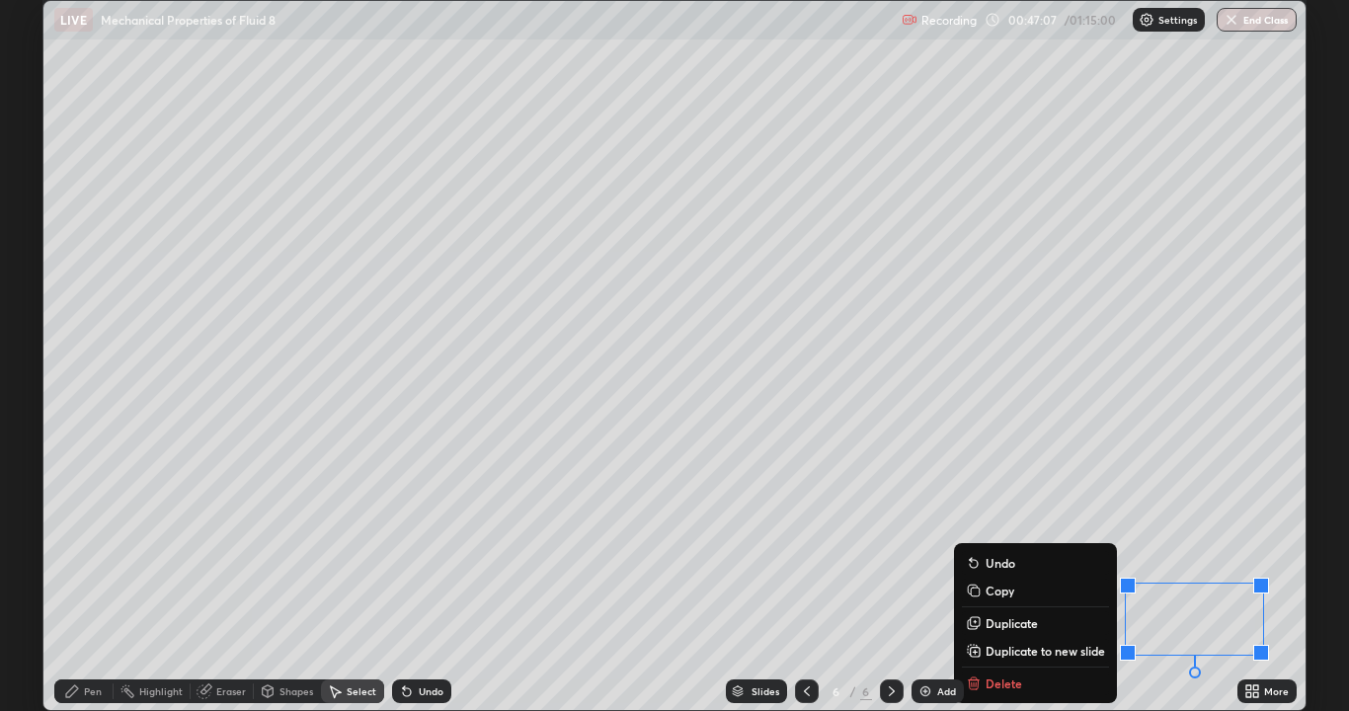
click at [1021, 577] on p "Duplicate to new slide" at bounding box center [1044, 651] width 119 height 16
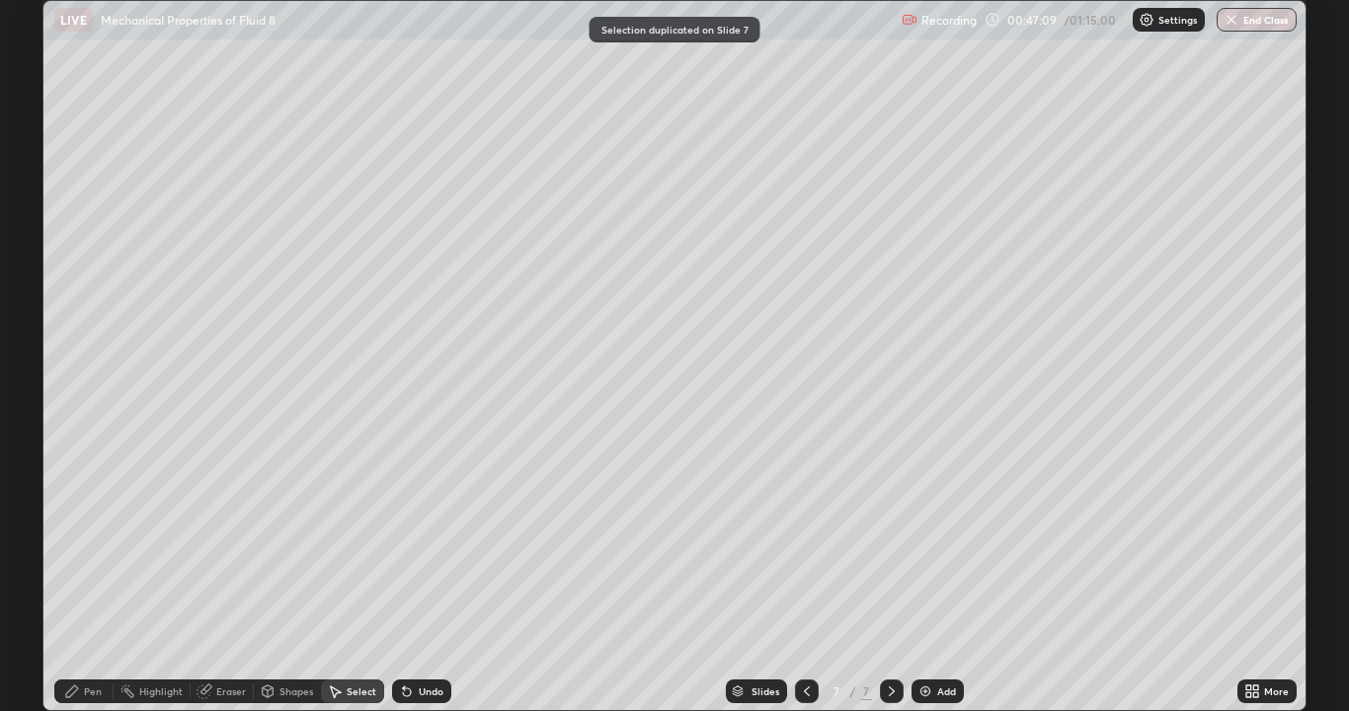
click at [73, 577] on icon at bounding box center [72, 691] width 12 height 12
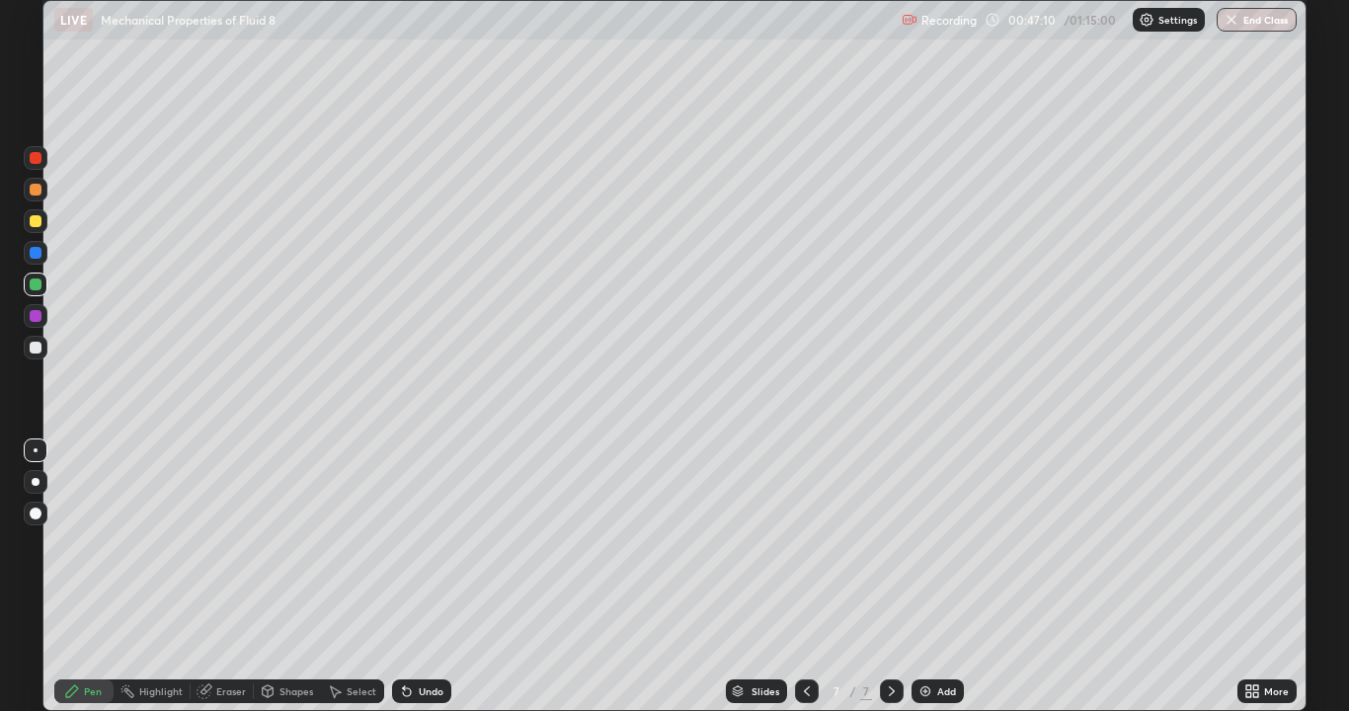
click at [36, 482] on div at bounding box center [36, 482] width 8 height 8
click at [35, 348] on div at bounding box center [36, 348] width 12 height 12
click at [34, 449] on div at bounding box center [36, 450] width 4 height 4
click at [34, 226] on div at bounding box center [36, 221] width 12 height 12
click at [33, 348] on div at bounding box center [36, 348] width 12 height 12
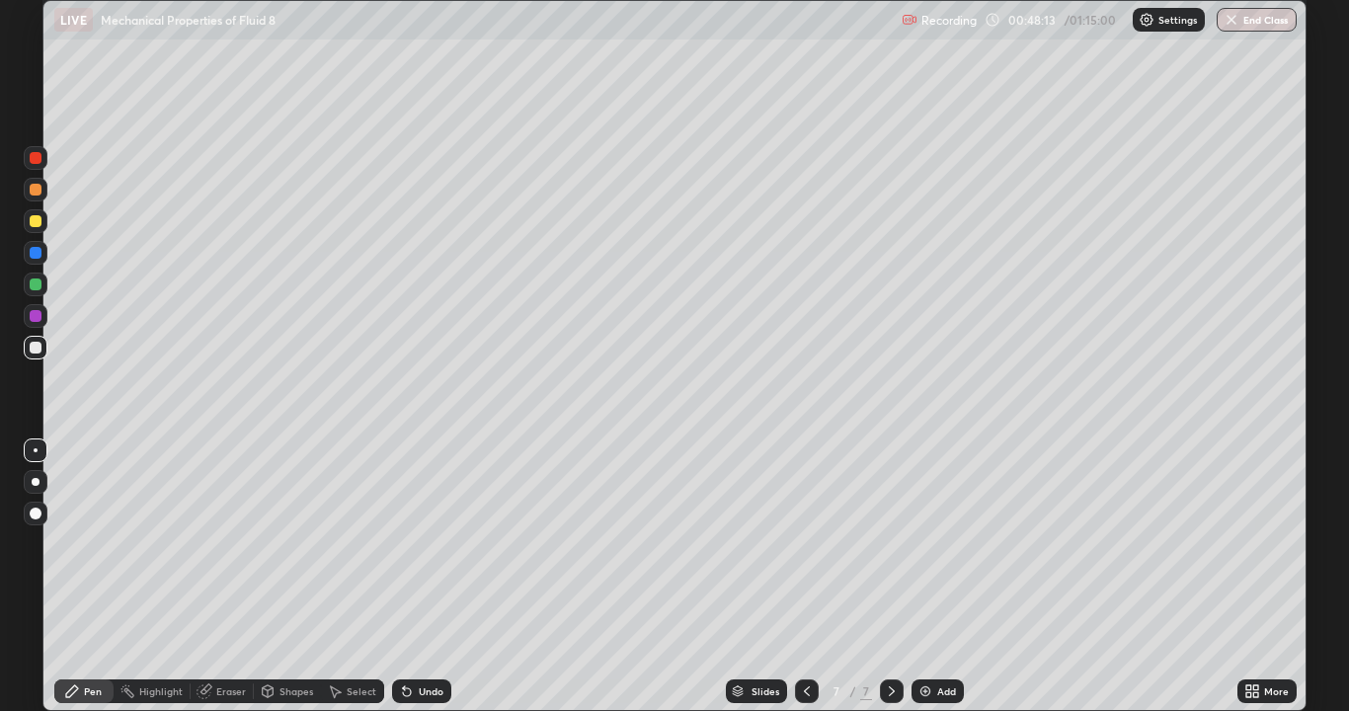
click at [37, 287] on div at bounding box center [36, 284] width 12 height 12
click at [38, 348] on div at bounding box center [36, 348] width 12 height 12
click at [32, 253] on div at bounding box center [36, 253] width 12 height 12
click at [34, 348] on div at bounding box center [36, 348] width 12 height 12
click at [413, 577] on div "Undo" at bounding box center [421, 691] width 59 height 24
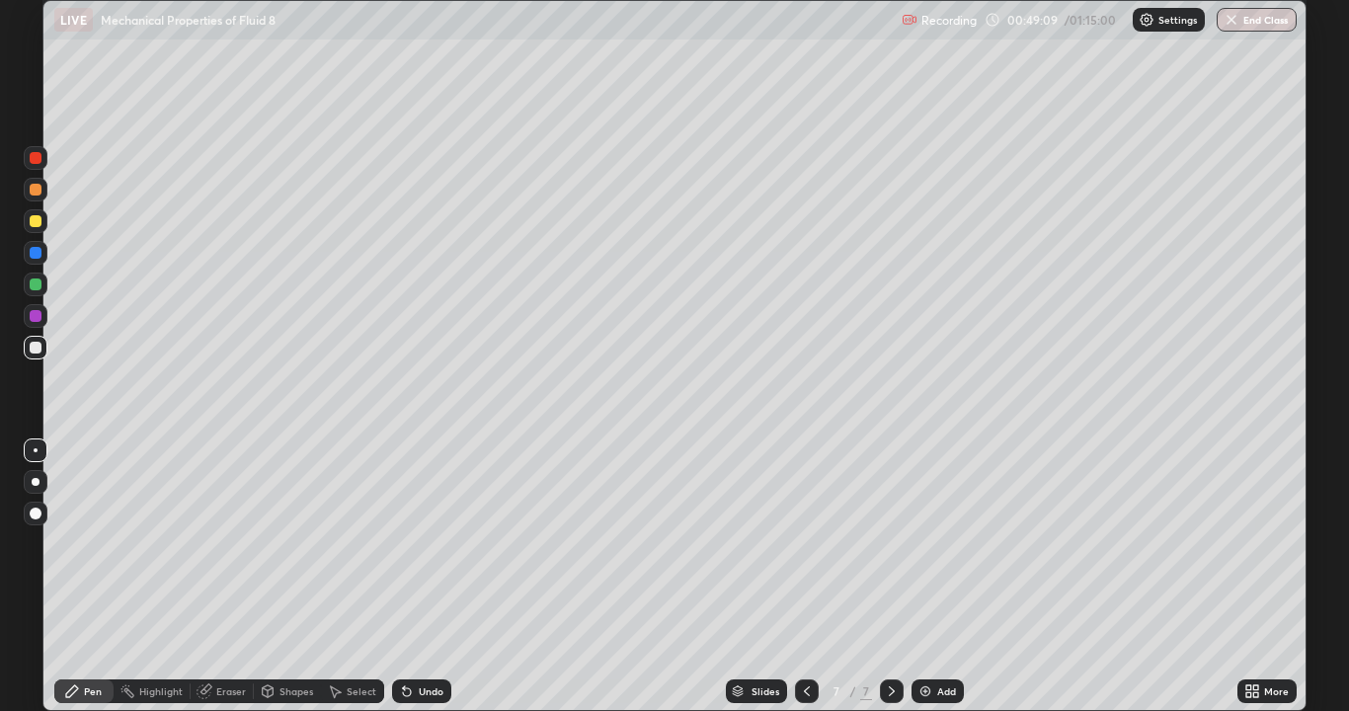
click at [32, 223] on div at bounding box center [36, 221] width 12 height 12
click at [36, 286] on div at bounding box center [36, 284] width 12 height 12
click at [34, 197] on div at bounding box center [36, 190] width 24 height 24
click at [424, 577] on div "Undo" at bounding box center [431, 691] width 25 height 10
click at [420, 577] on div "Undo" at bounding box center [431, 691] width 25 height 10
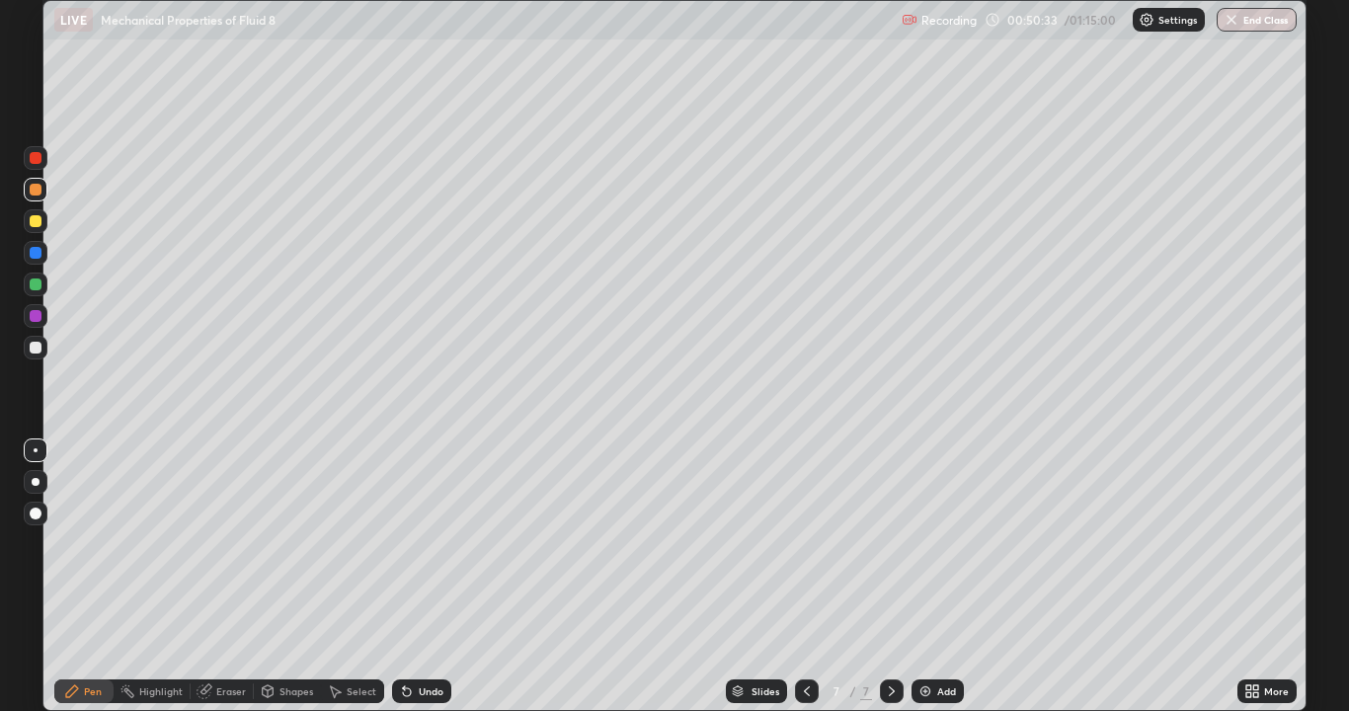
click at [234, 577] on div "Eraser" at bounding box center [231, 691] width 30 height 10
click at [81, 577] on div "Pen" at bounding box center [83, 691] width 59 height 24
click at [36, 251] on div at bounding box center [36, 253] width 12 height 12
click at [39, 347] on div at bounding box center [36, 348] width 12 height 12
click at [34, 226] on div at bounding box center [36, 221] width 12 height 12
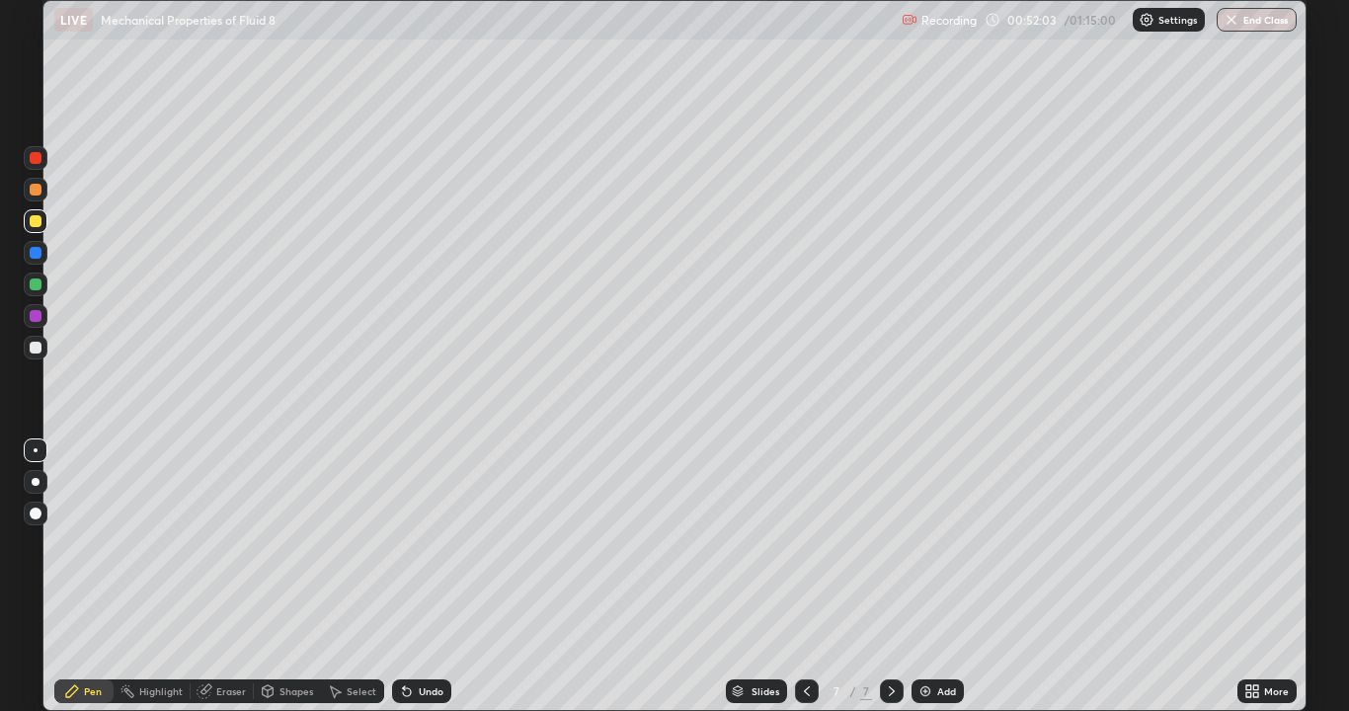
click at [39, 347] on div at bounding box center [36, 348] width 12 height 12
click at [37, 284] on div at bounding box center [36, 284] width 12 height 12
click at [46, 221] on div at bounding box center [36, 221] width 24 height 24
click at [28, 347] on div at bounding box center [36, 348] width 24 height 24
click at [43, 192] on div at bounding box center [36, 190] width 24 height 24
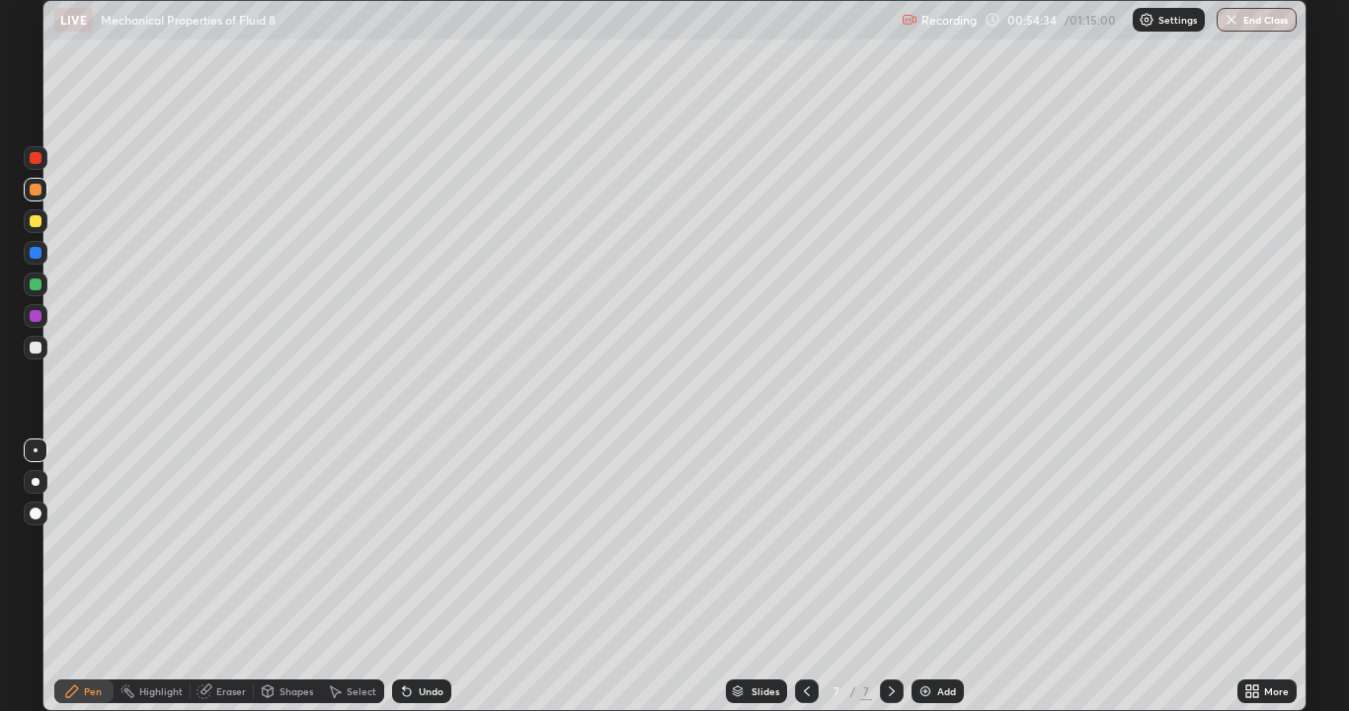
click at [403, 577] on div "Undo" at bounding box center [421, 691] width 59 height 24
click at [398, 577] on div "Undo" at bounding box center [421, 691] width 59 height 24
click at [397, 577] on div "Undo" at bounding box center [421, 691] width 59 height 24
click at [395, 577] on div "Undo" at bounding box center [421, 691] width 59 height 24
click at [396, 577] on div "Undo" at bounding box center [421, 691] width 59 height 24
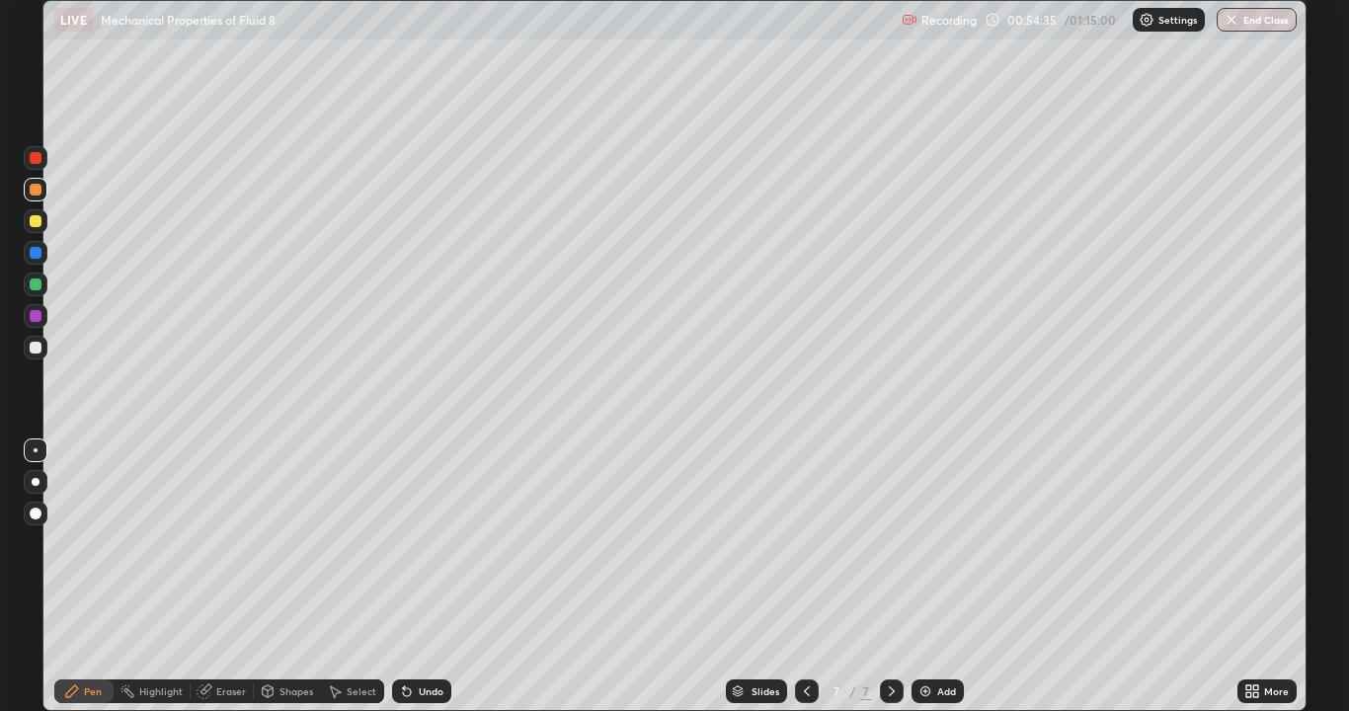
click at [397, 577] on div "Undo" at bounding box center [421, 691] width 59 height 24
click at [399, 577] on icon at bounding box center [407, 691] width 16 height 16
click at [396, 577] on div "Undo" at bounding box center [421, 691] width 59 height 24
click at [944, 577] on div "Add" at bounding box center [946, 691] width 19 height 10
click at [37, 348] on div at bounding box center [36, 348] width 12 height 12
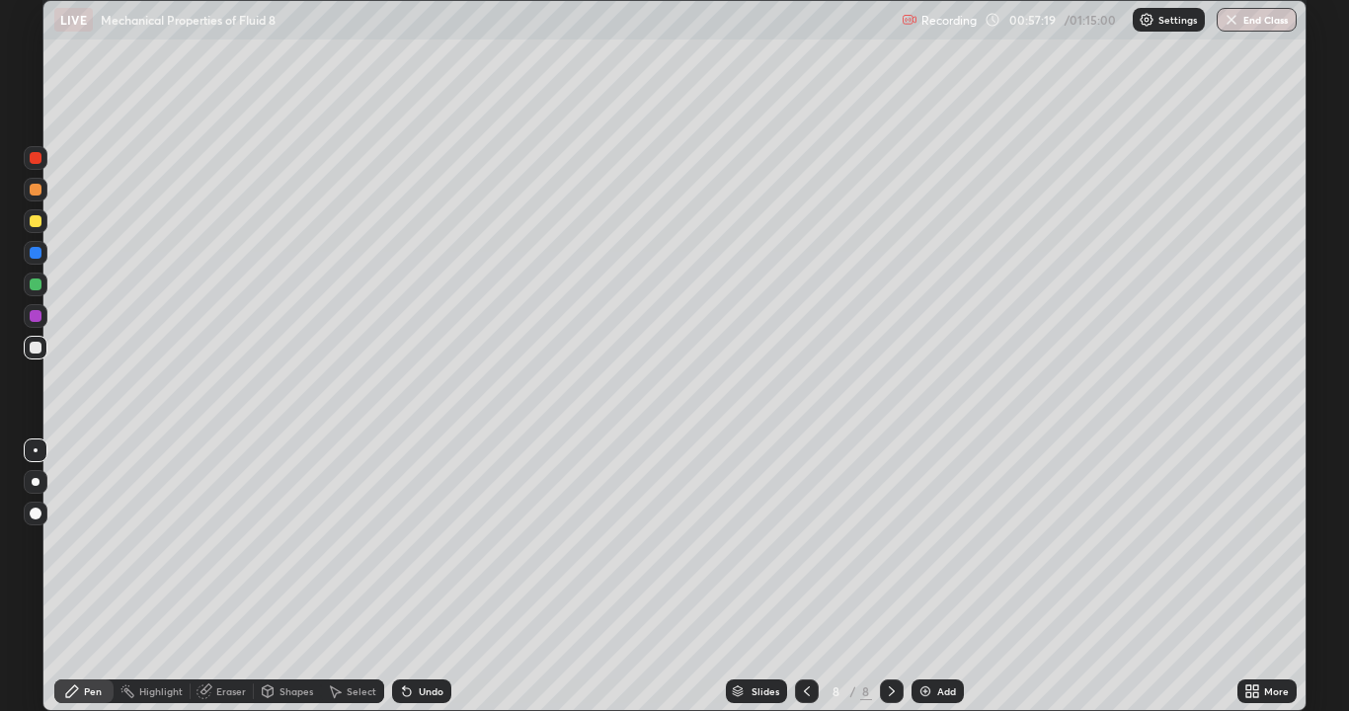
click at [425, 577] on div "Undo" at bounding box center [421, 691] width 59 height 24
click at [428, 577] on div "Undo" at bounding box center [421, 691] width 59 height 24
click at [36, 450] on div at bounding box center [36, 450] width 4 height 4
click at [42, 345] on div at bounding box center [36, 348] width 24 height 24
click at [43, 258] on div at bounding box center [36, 253] width 24 height 24
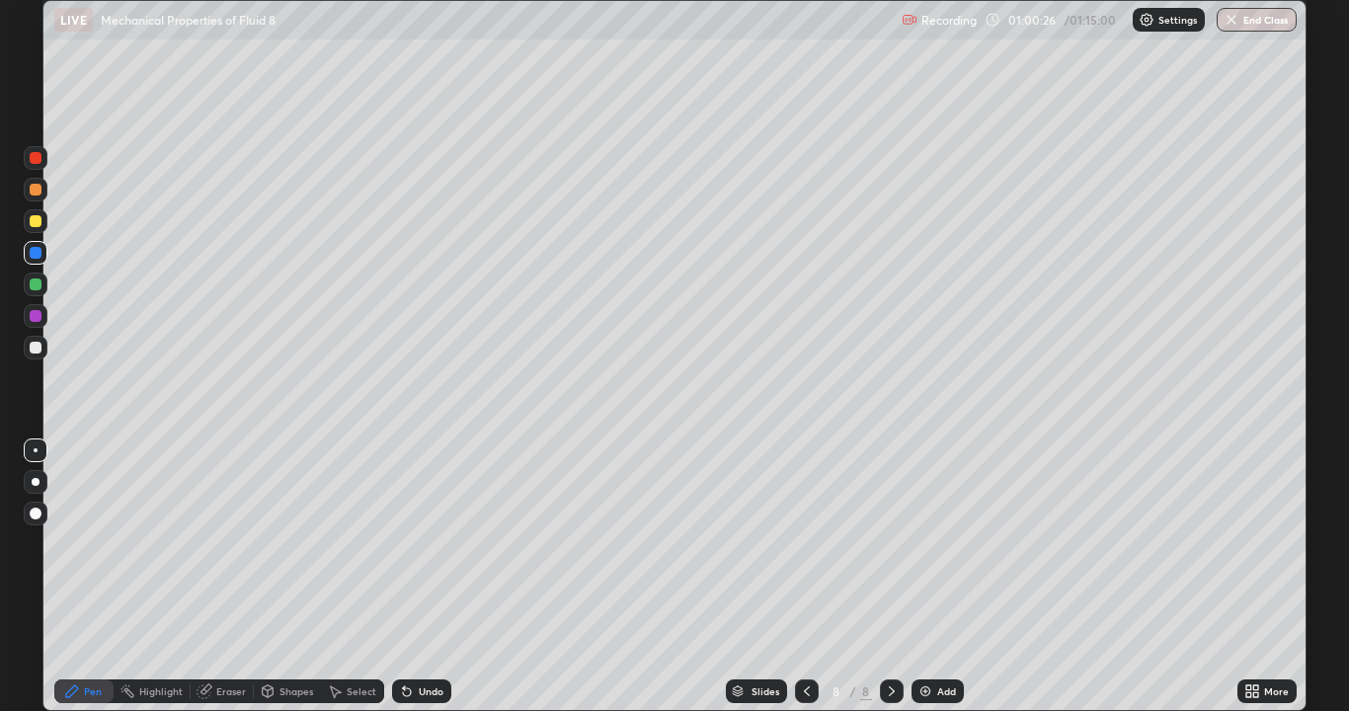
click at [34, 348] on div at bounding box center [36, 348] width 12 height 12
click at [32, 285] on div at bounding box center [36, 284] width 12 height 12
click at [940, 577] on div "Add" at bounding box center [946, 691] width 19 height 10
click at [32, 350] on div at bounding box center [36, 348] width 12 height 12
click at [34, 220] on div at bounding box center [36, 221] width 12 height 12
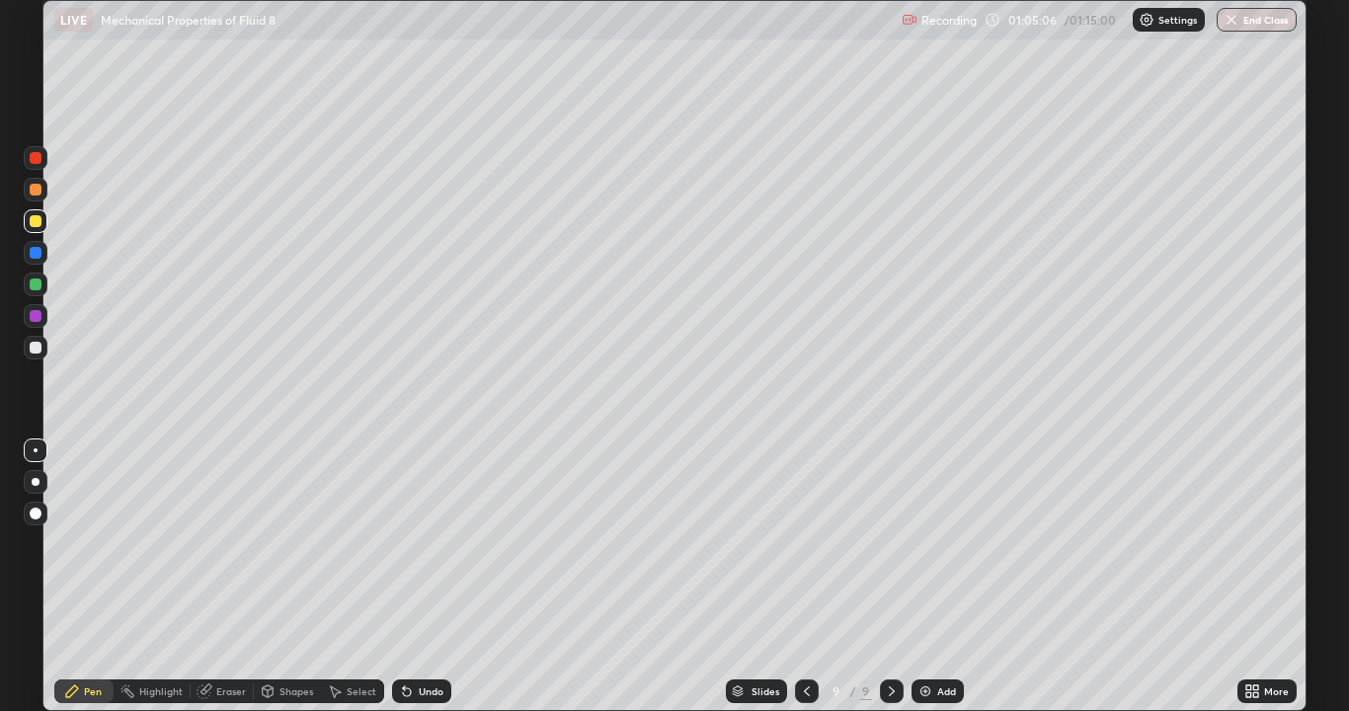
click at [35, 350] on div at bounding box center [36, 348] width 12 height 12
click at [35, 285] on div at bounding box center [36, 284] width 12 height 12
click at [40, 349] on div at bounding box center [36, 348] width 12 height 12
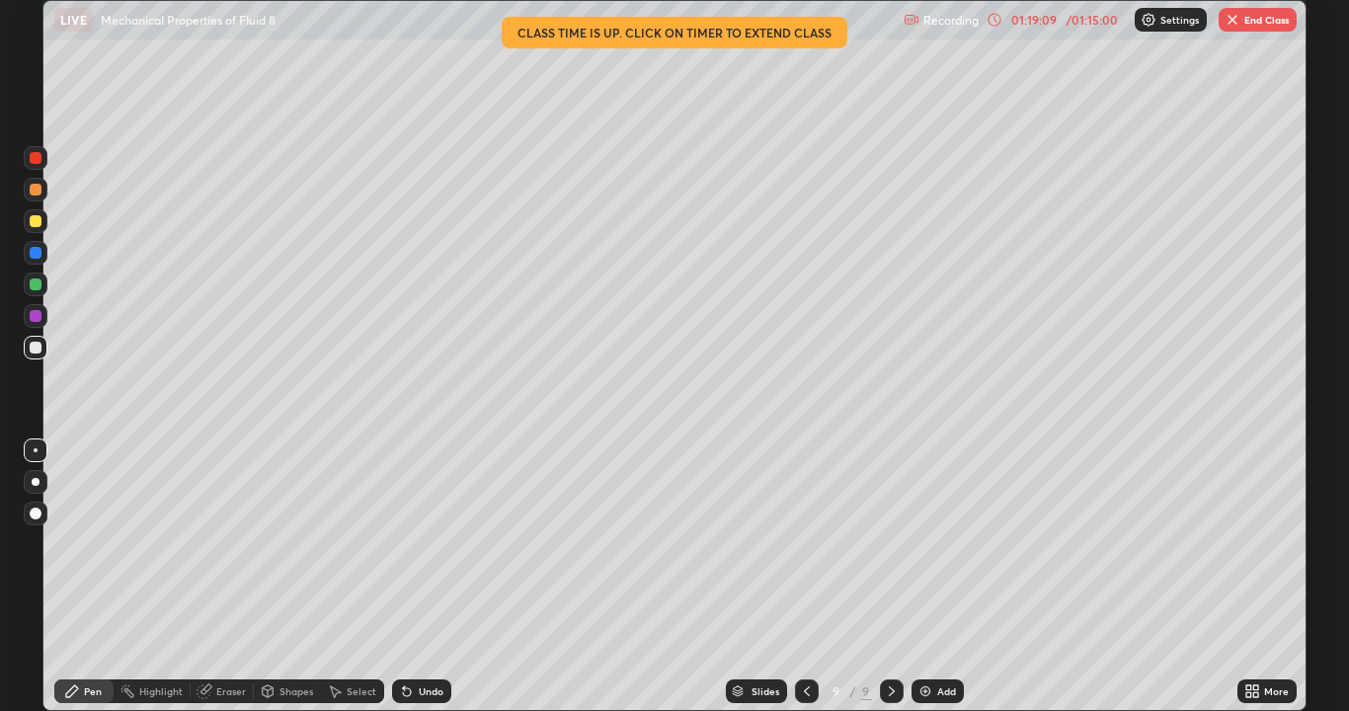
click at [1252, 16] on button "End Class" at bounding box center [1257, 20] width 78 height 24
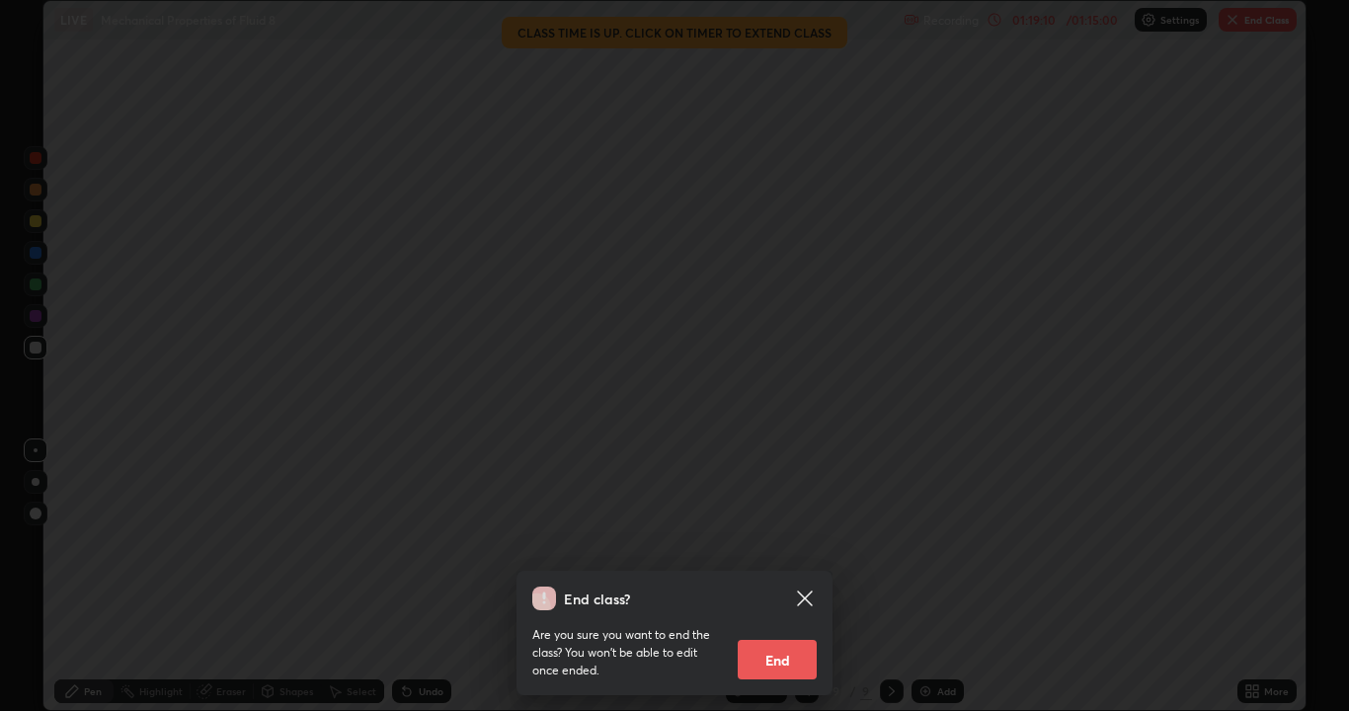
click at [780, 577] on button "End" at bounding box center [776, 659] width 79 height 39
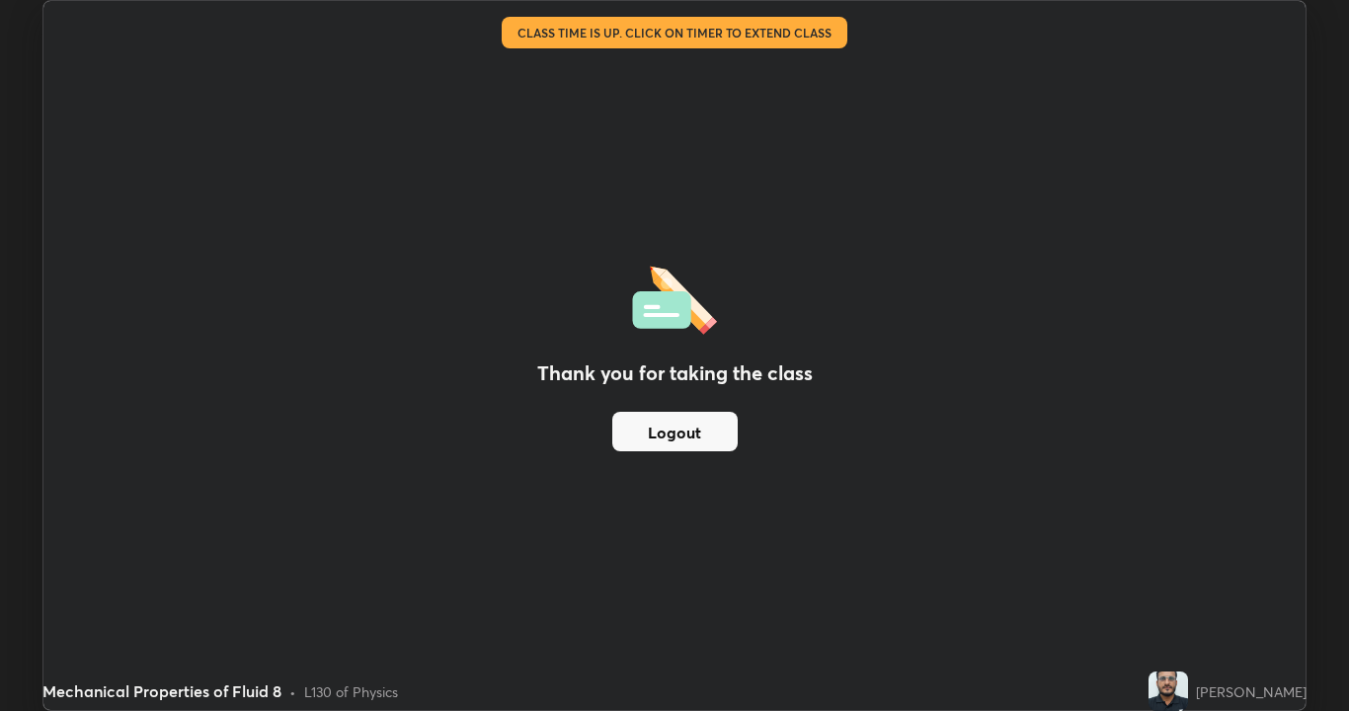
click at [878, 290] on div "Thank you for taking the class Logout" at bounding box center [674, 355] width 1262 height 709
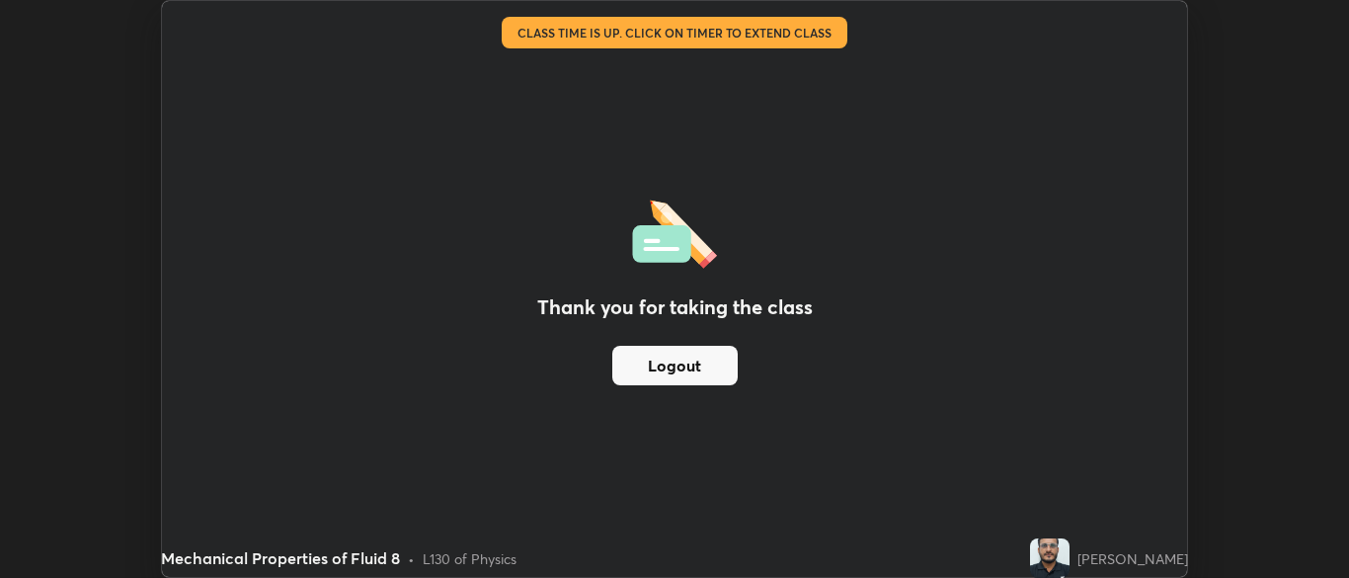
scroll to position [98146, 97375]
